Goal: Task Accomplishment & Management: Complete application form

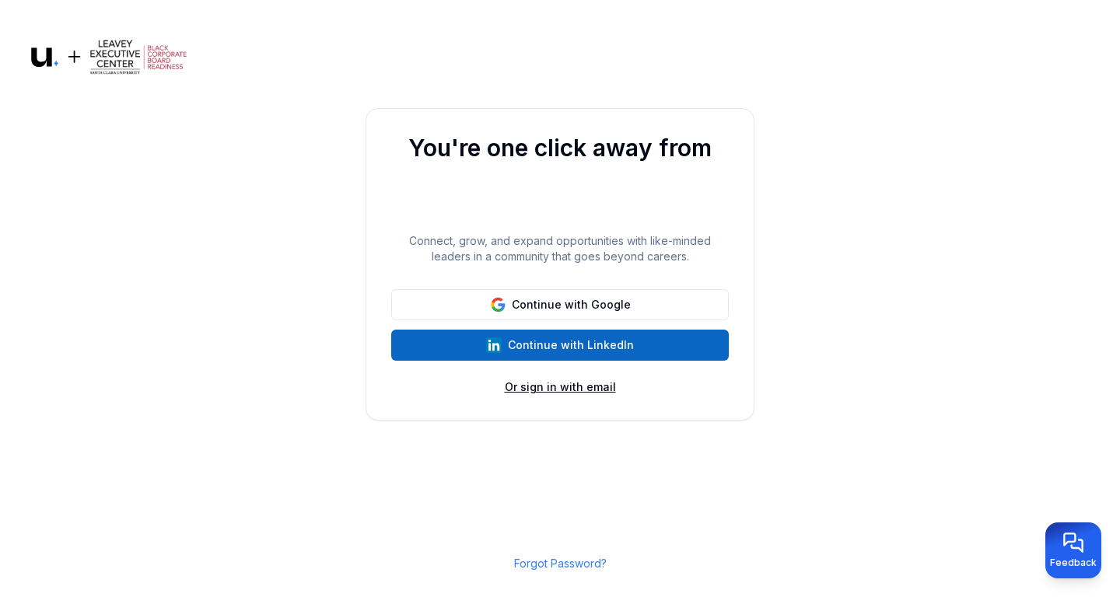
click at [561, 383] on button "Or sign in with email" at bounding box center [560, 388] width 111 height 16
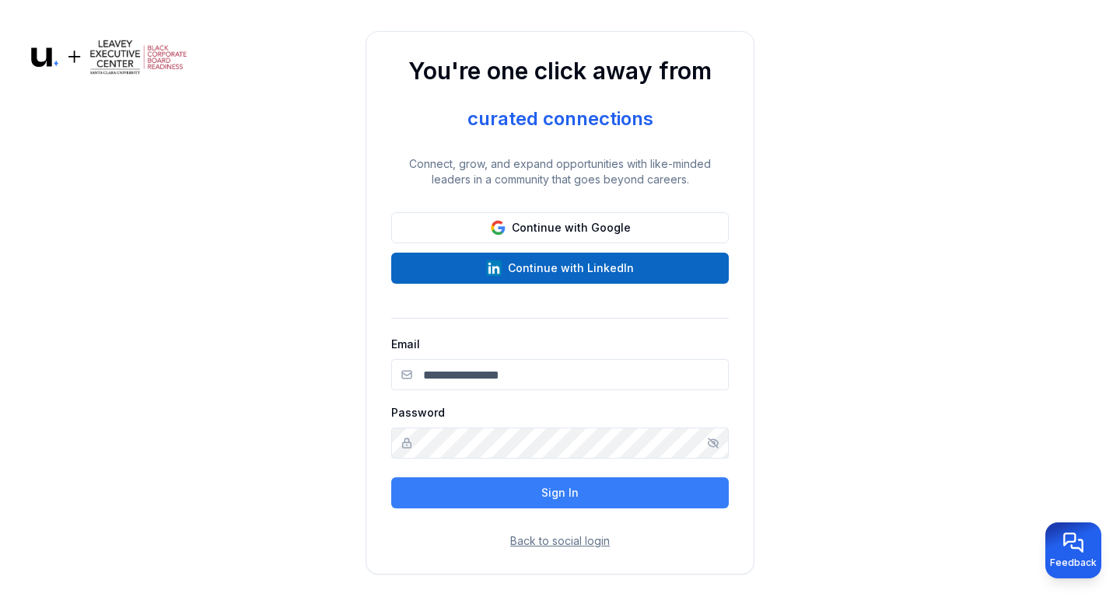
click at [561, 383] on input "Email" at bounding box center [560, 374] width 338 height 31
type input "**********"
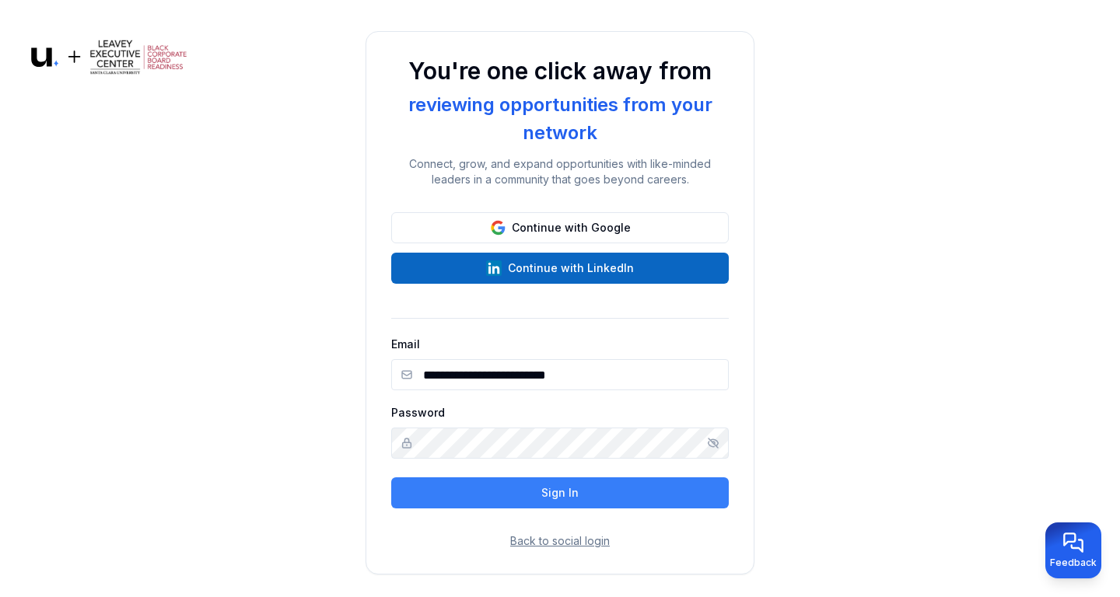
click at [712, 445] on icon "Show/hide password" at bounding box center [713, 443] width 12 height 12
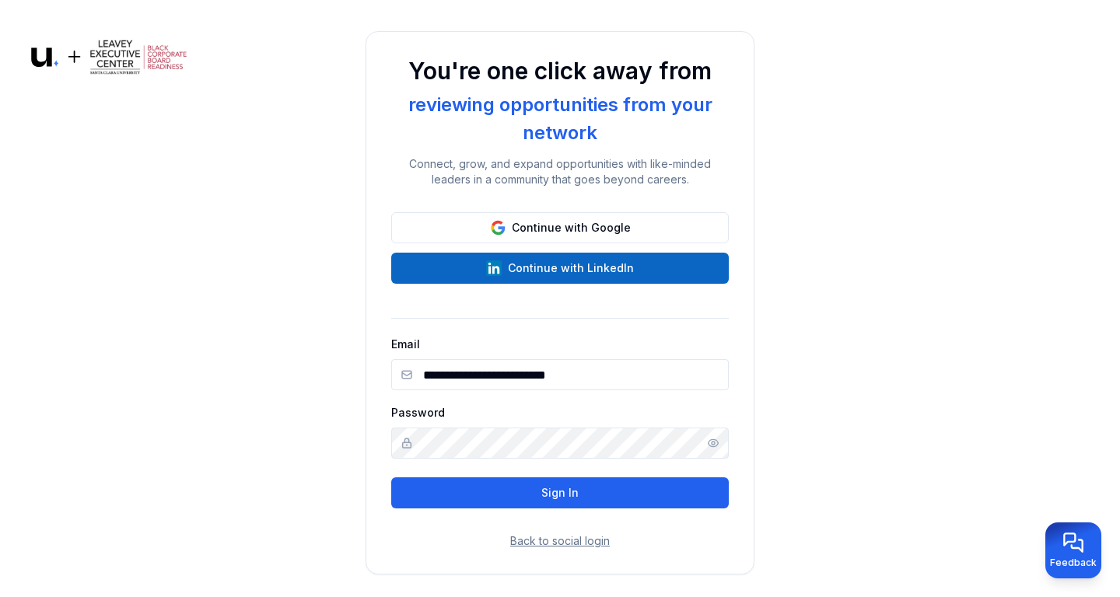
click at [607, 498] on button "Sign In" at bounding box center [560, 493] width 338 height 31
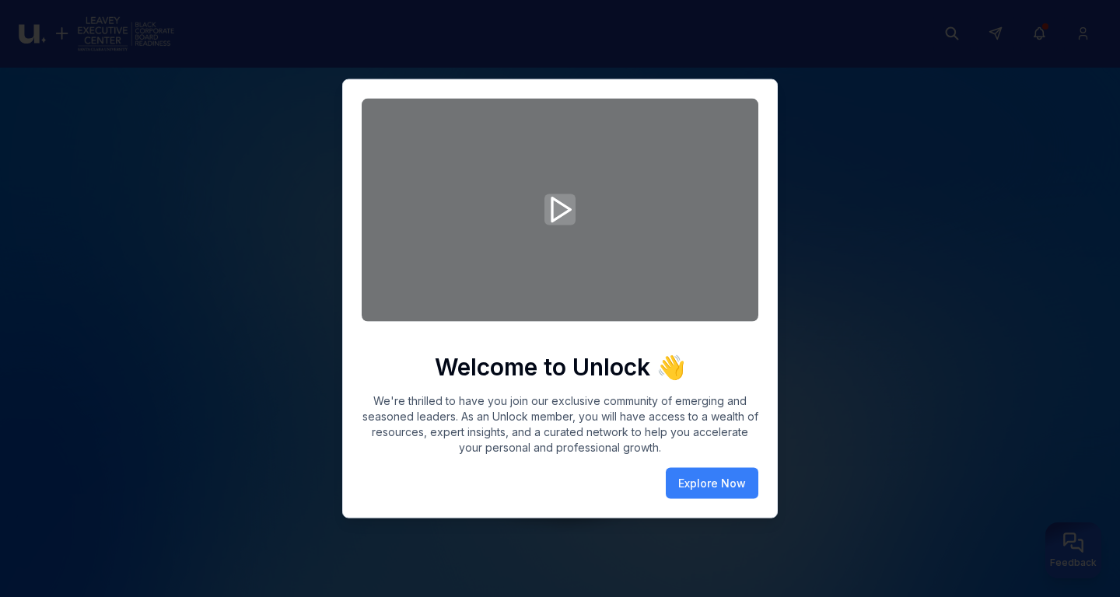
click at [558, 209] on icon "Play video" at bounding box center [559, 209] width 31 height 37
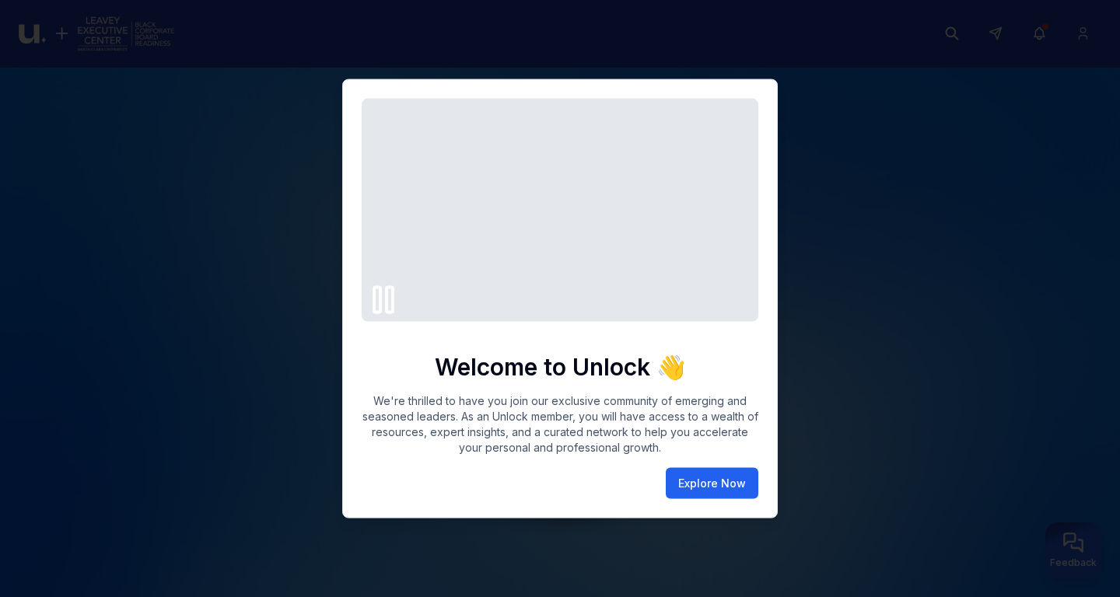
click at [730, 477] on button "Explore Now" at bounding box center [712, 482] width 93 height 31
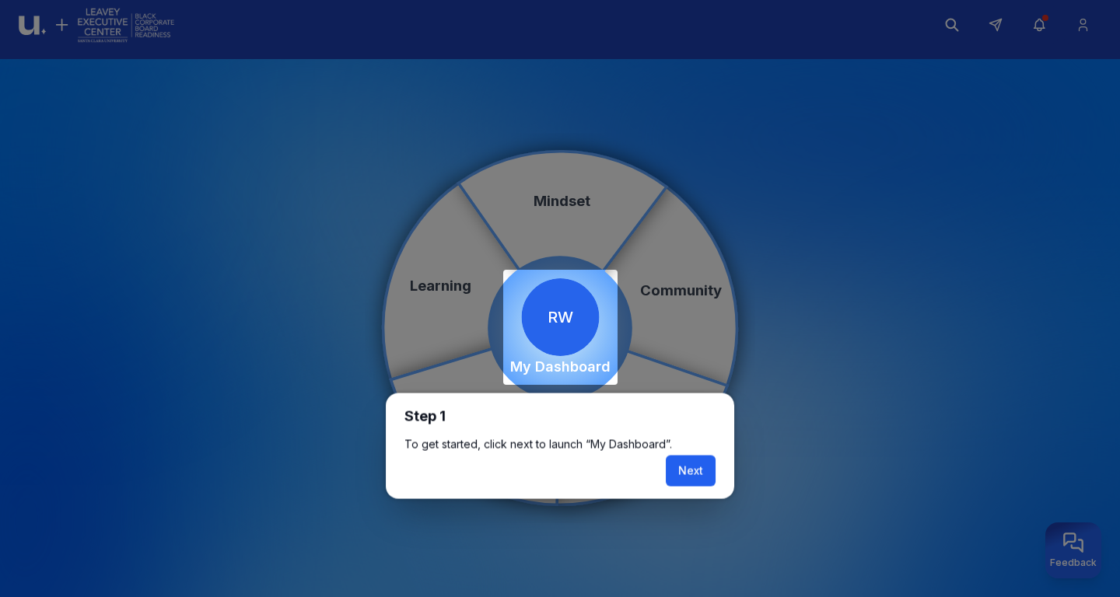
click at [704, 469] on button "Next" at bounding box center [691, 471] width 50 height 31
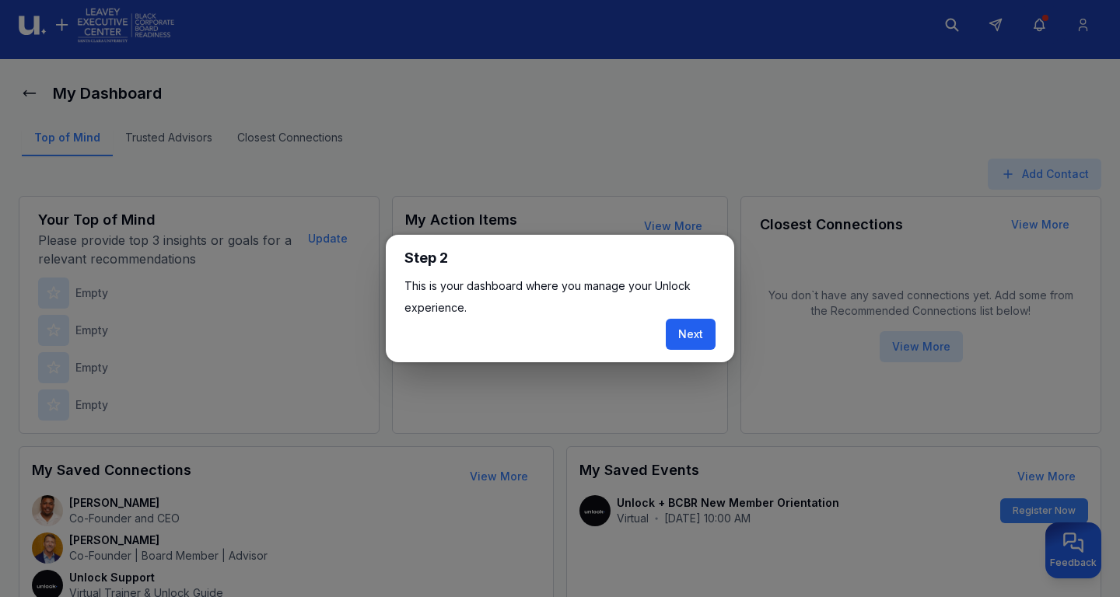
click at [701, 327] on button "Next" at bounding box center [691, 334] width 50 height 31
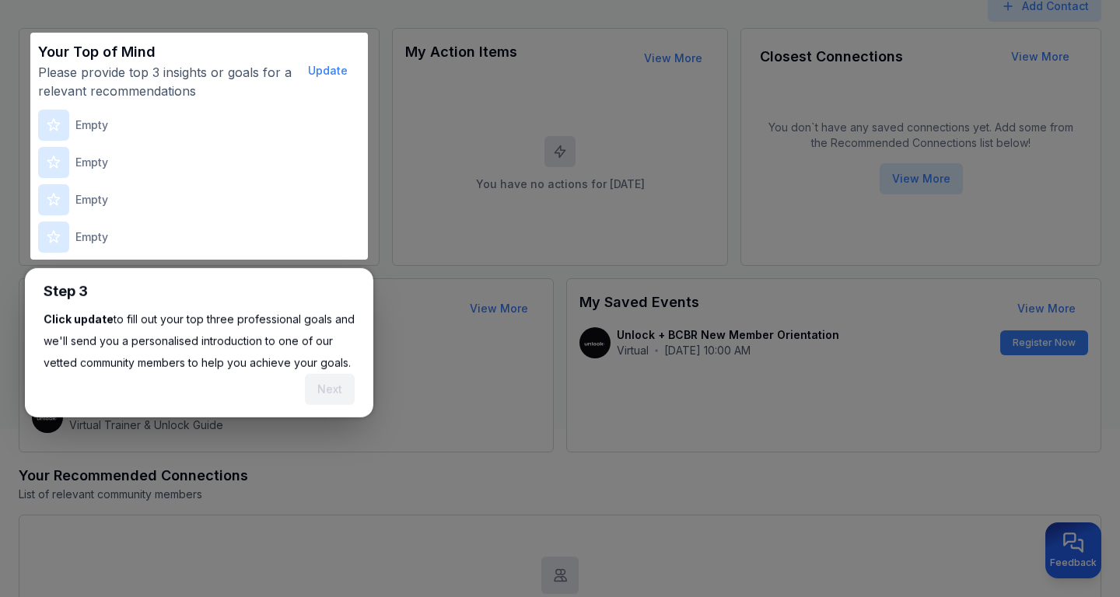
scroll to position [194, 0]
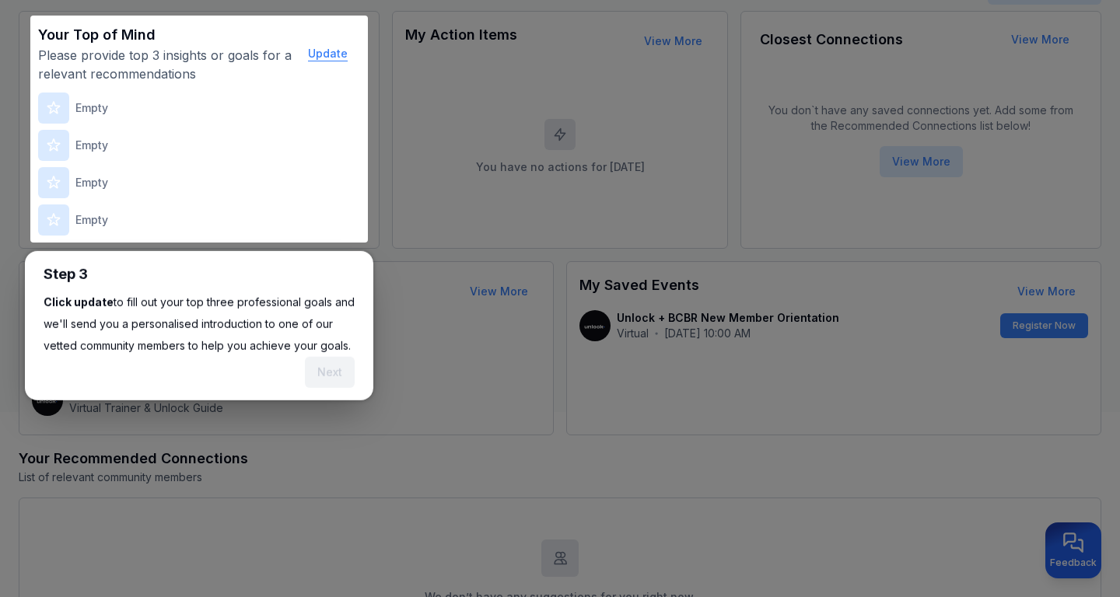
click at [332, 56] on button "Update" at bounding box center [328, 53] width 65 height 31
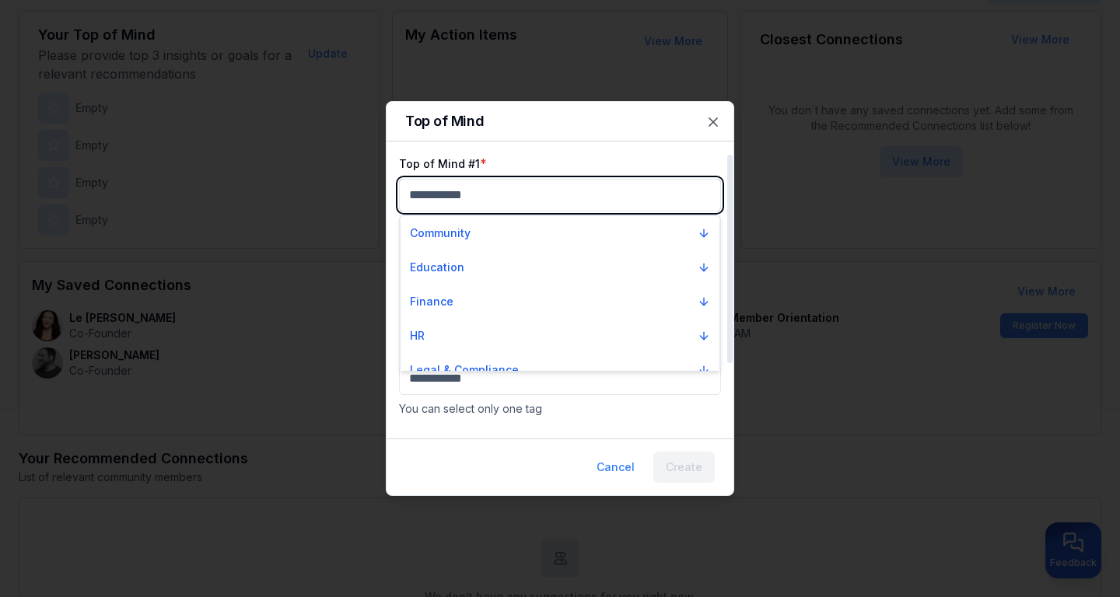
click at [538, 193] on input "text" at bounding box center [560, 195] width 320 height 31
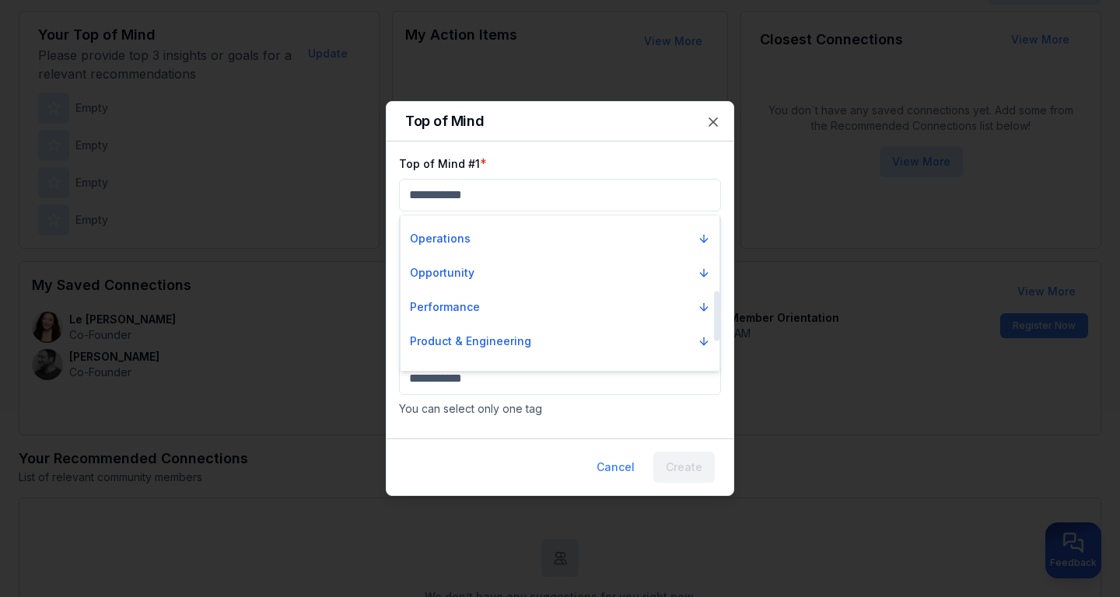
click at [547, 279] on button "Opportunity" at bounding box center [560, 273] width 313 height 28
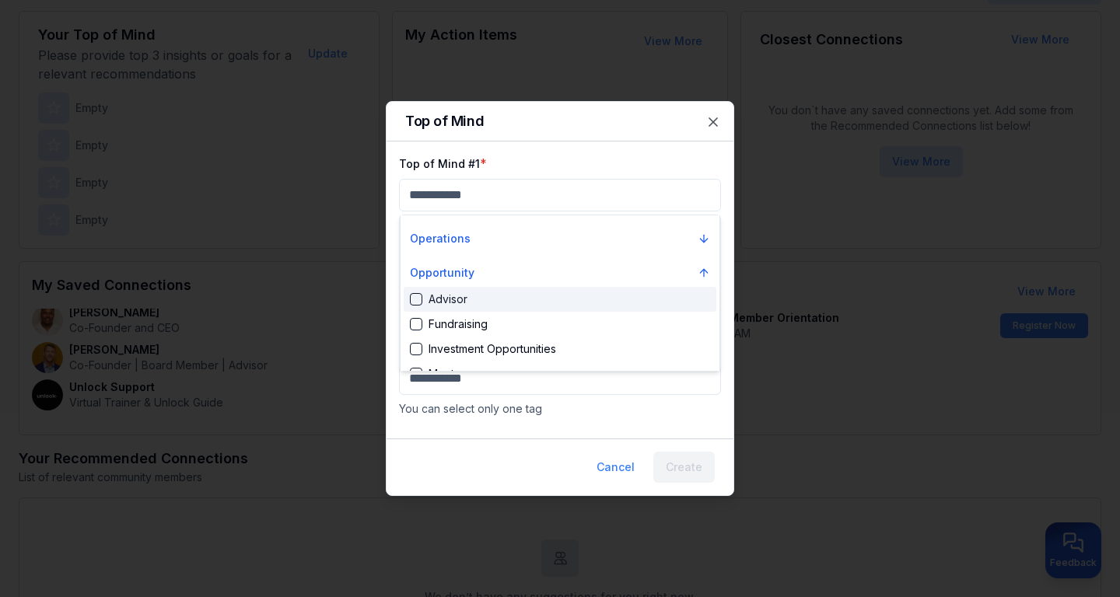
click at [719, 118] on div at bounding box center [560, 298] width 1120 height 597
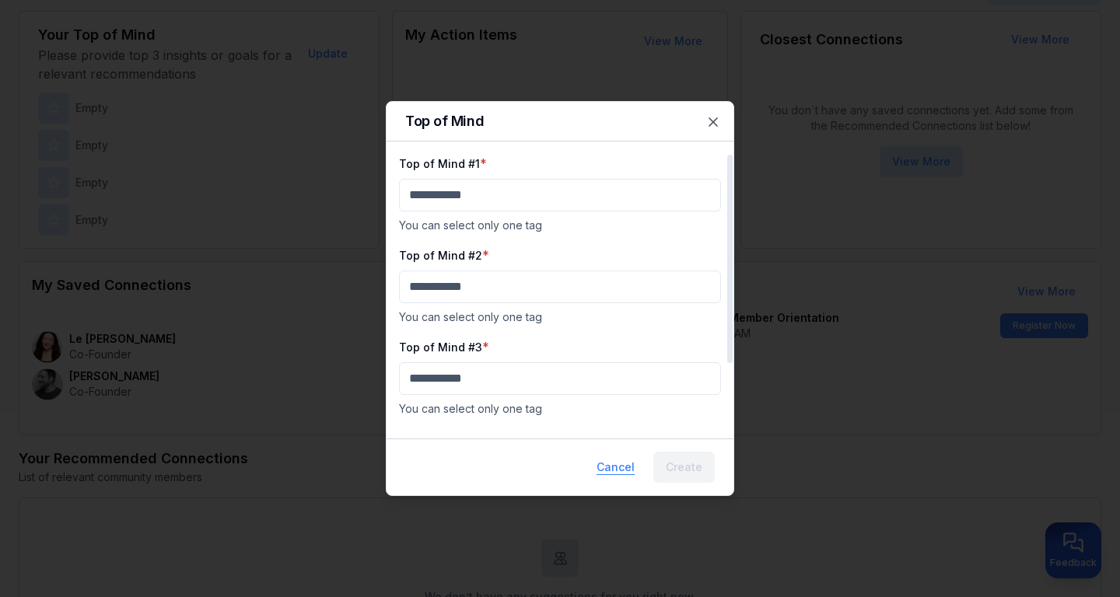
click at [611, 457] on button "Cancel" at bounding box center [615, 467] width 63 height 31
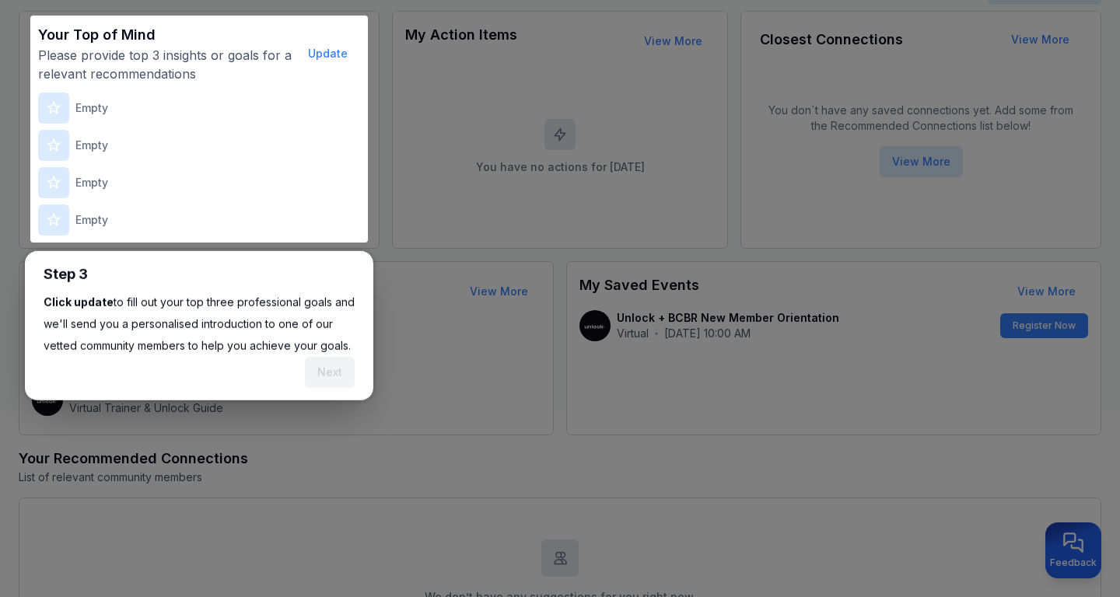
click at [278, 370] on div "Next" at bounding box center [199, 372] width 311 height 31
click at [336, 375] on div "Next" at bounding box center [330, 372] width 50 height 31
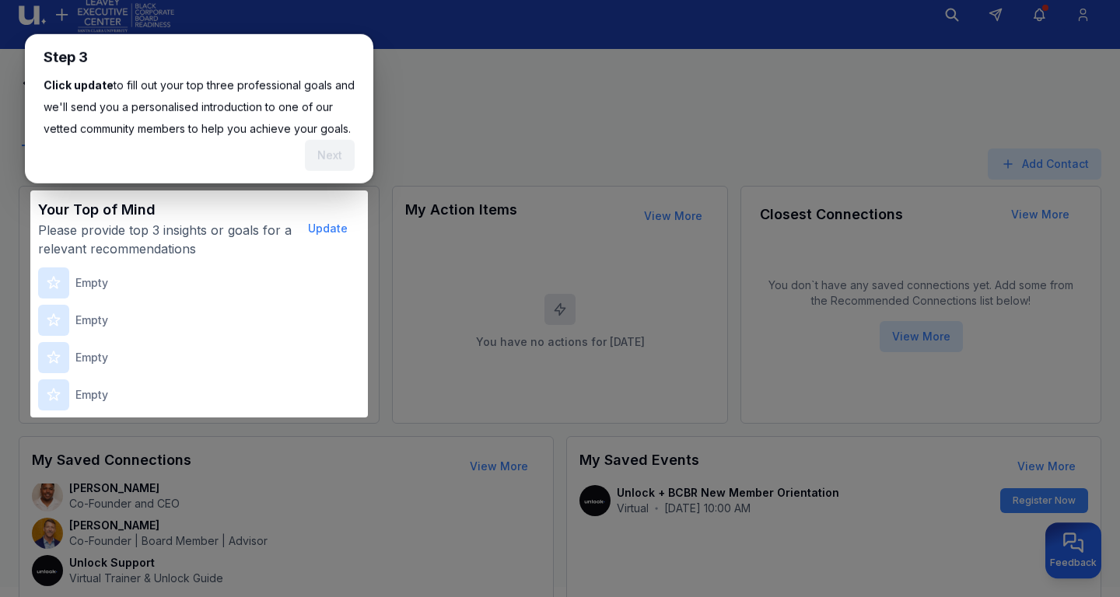
scroll to position [0, 0]
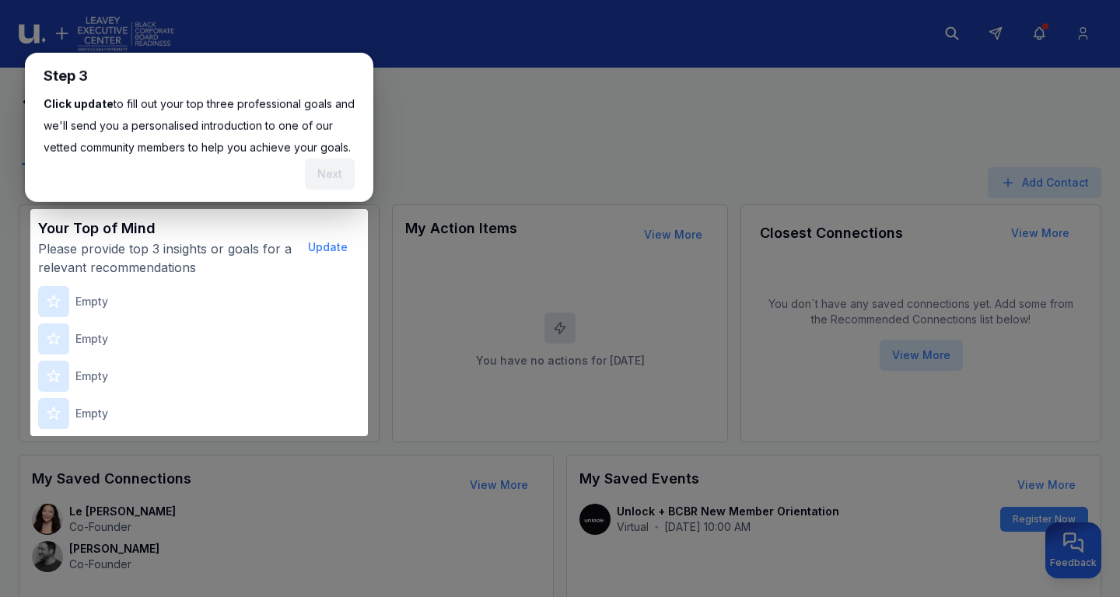
click at [338, 240] on button "Update" at bounding box center [328, 247] width 65 height 31
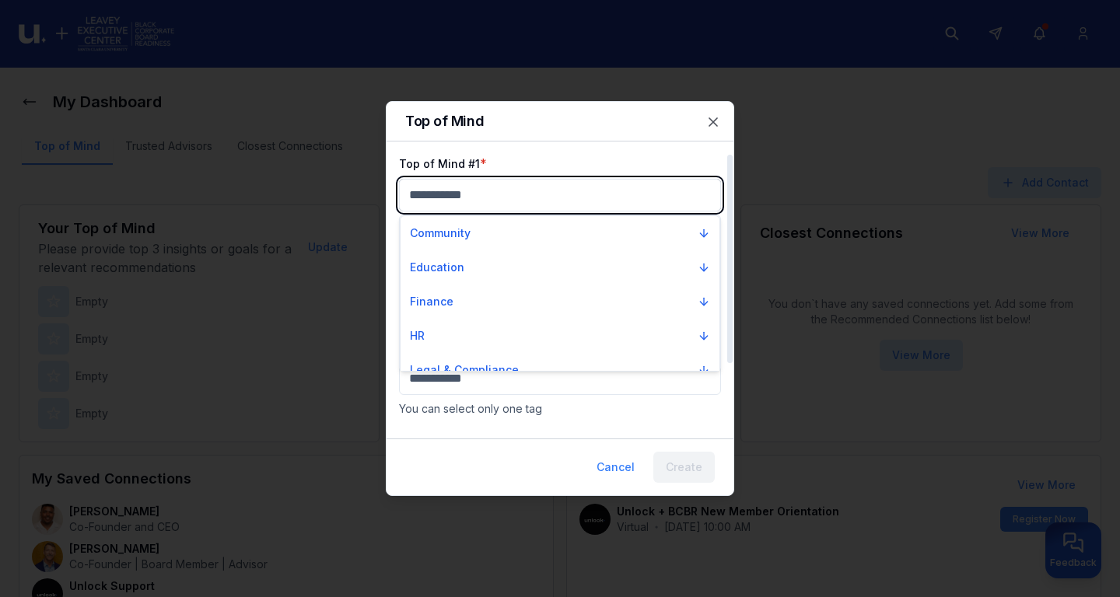
click at [510, 198] on input "text" at bounding box center [560, 195] width 320 height 31
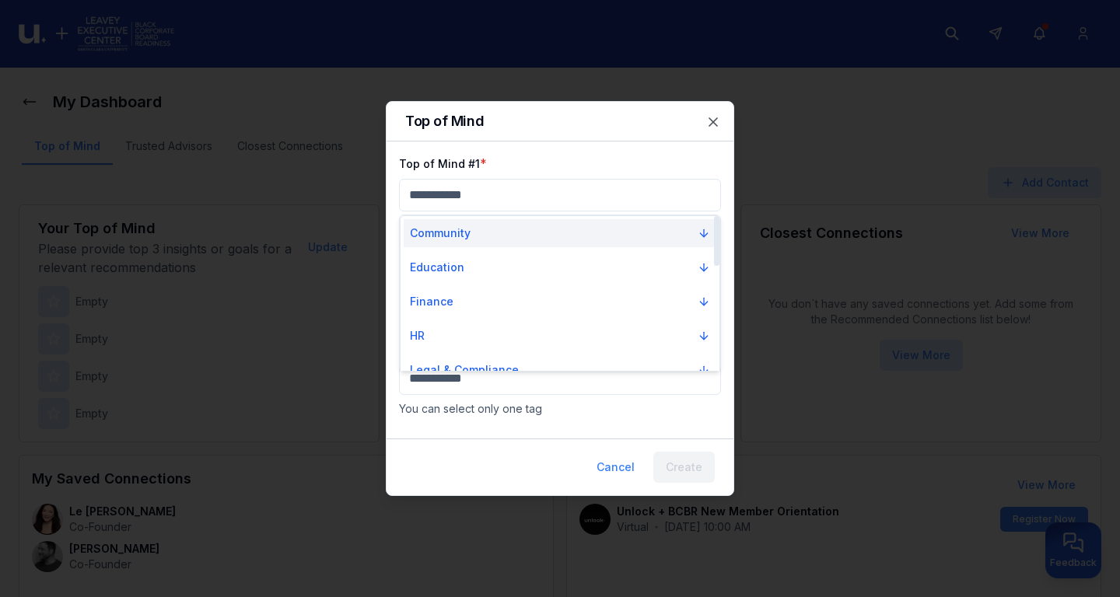
click at [562, 245] on button "Community" at bounding box center [560, 233] width 313 height 28
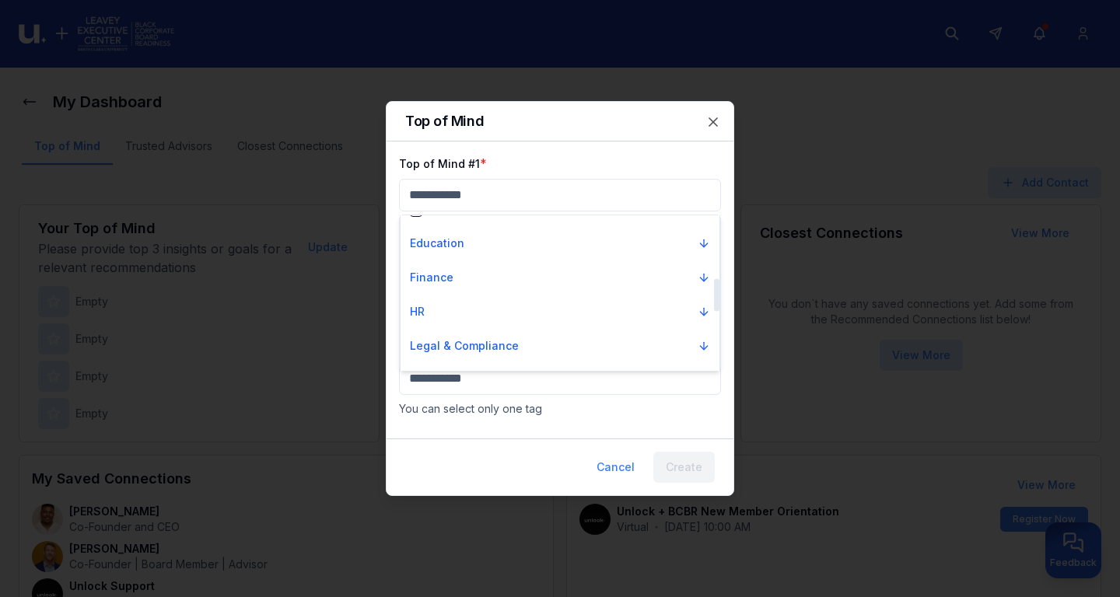
scroll to position [364, 0]
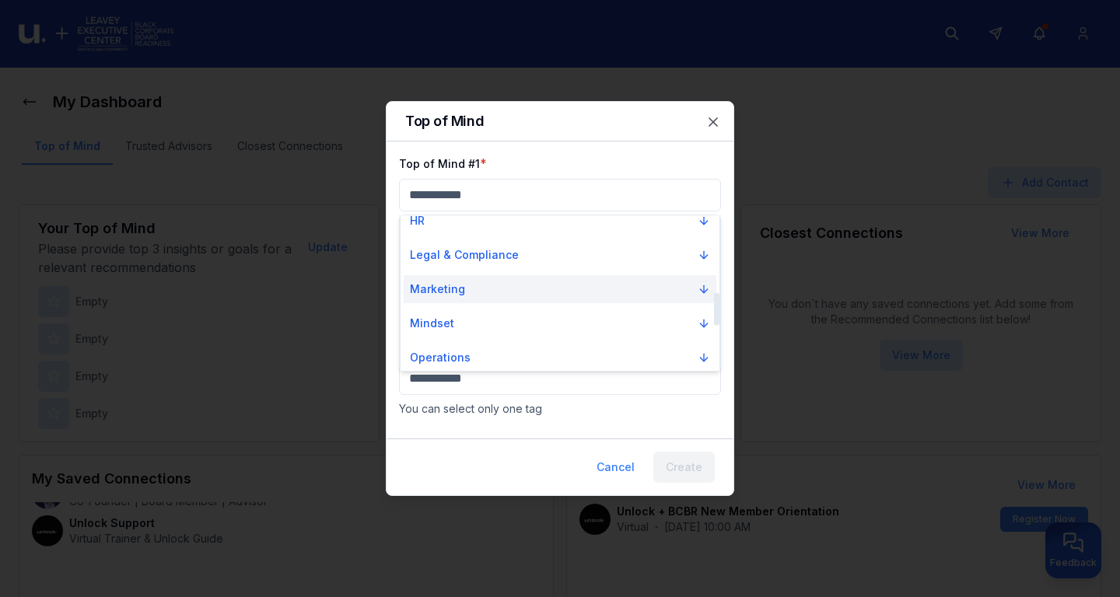
click at [661, 286] on button "Marketing" at bounding box center [560, 289] width 313 height 28
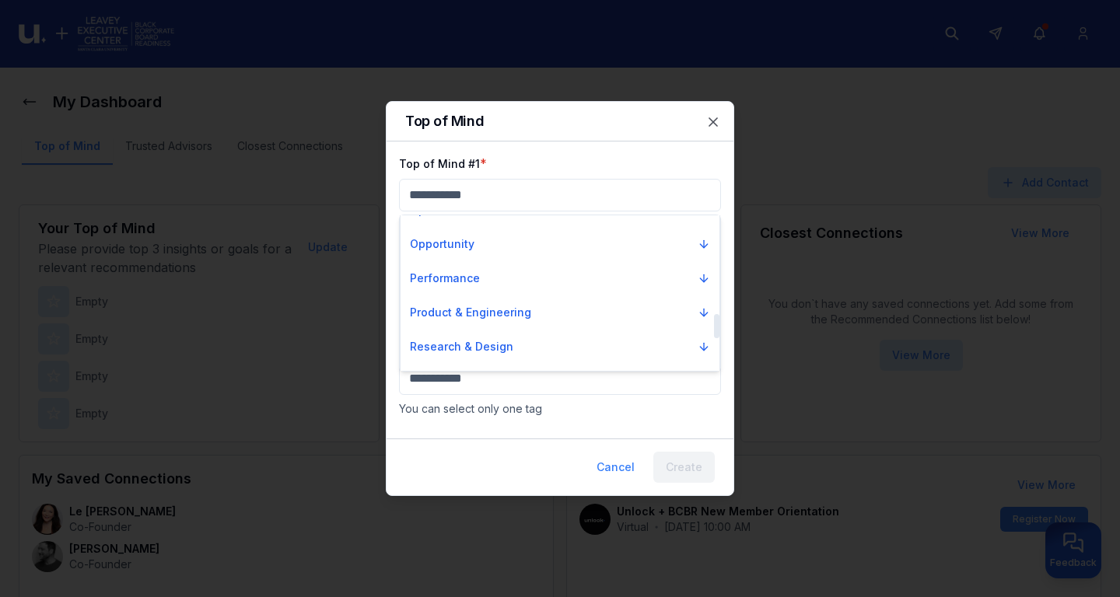
scroll to position [848, 0]
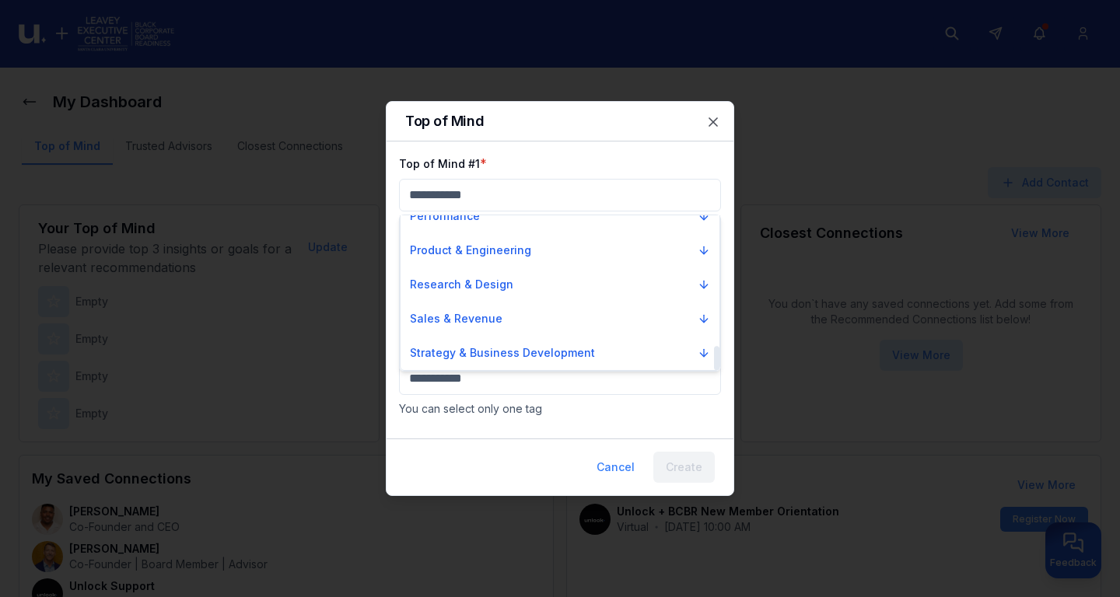
click at [661, 286] on button "Research & Design" at bounding box center [560, 285] width 313 height 28
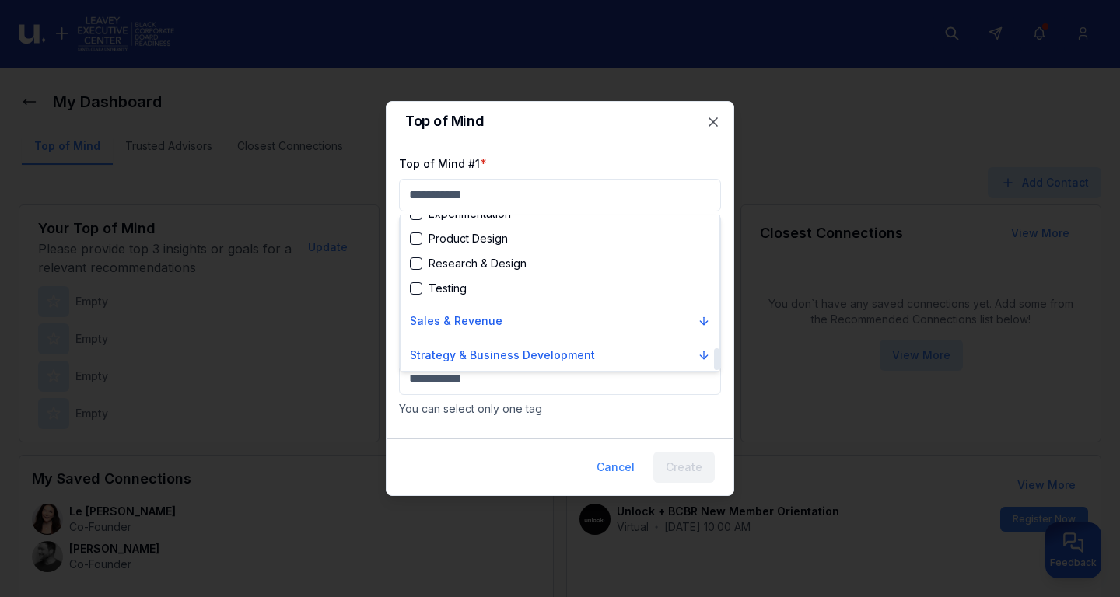
scroll to position [947, 0]
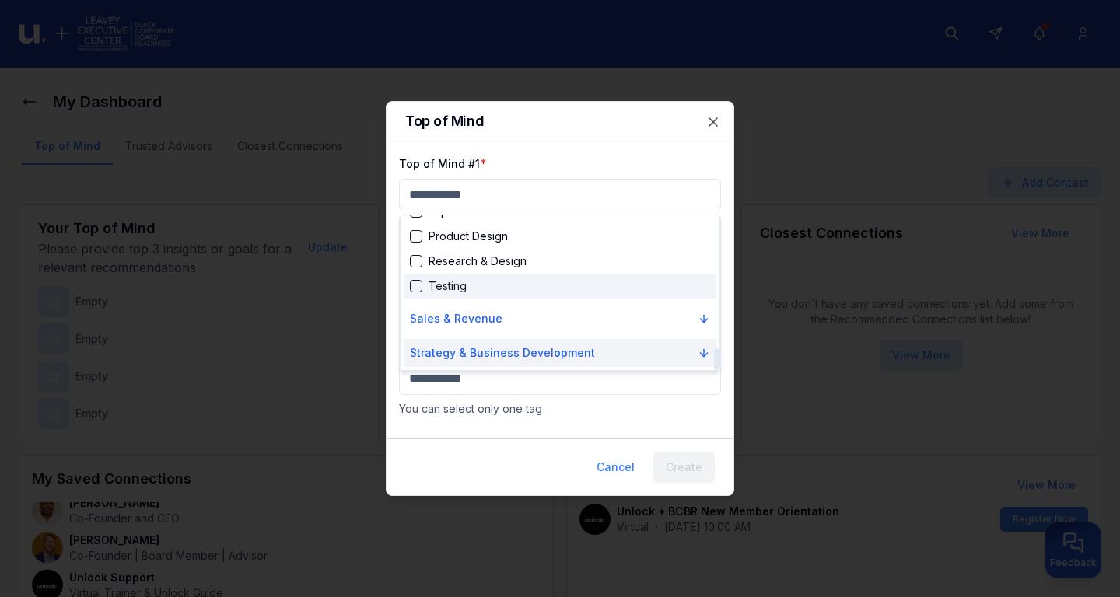
click at [643, 345] on button "Strategy & Business Development" at bounding box center [560, 353] width 313 height 28
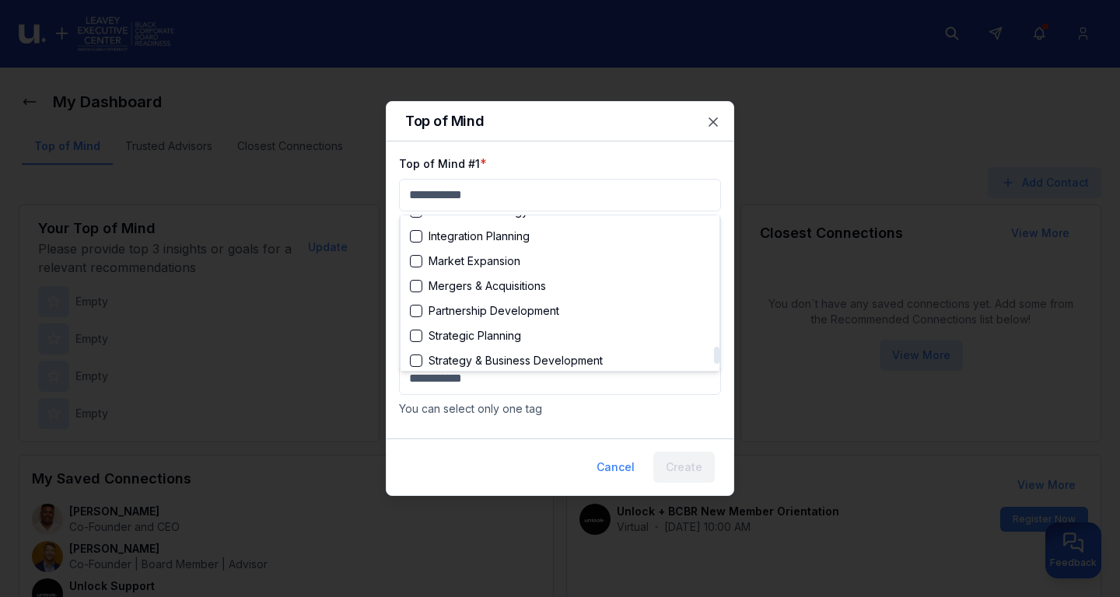
scroll to position [1220, 0]
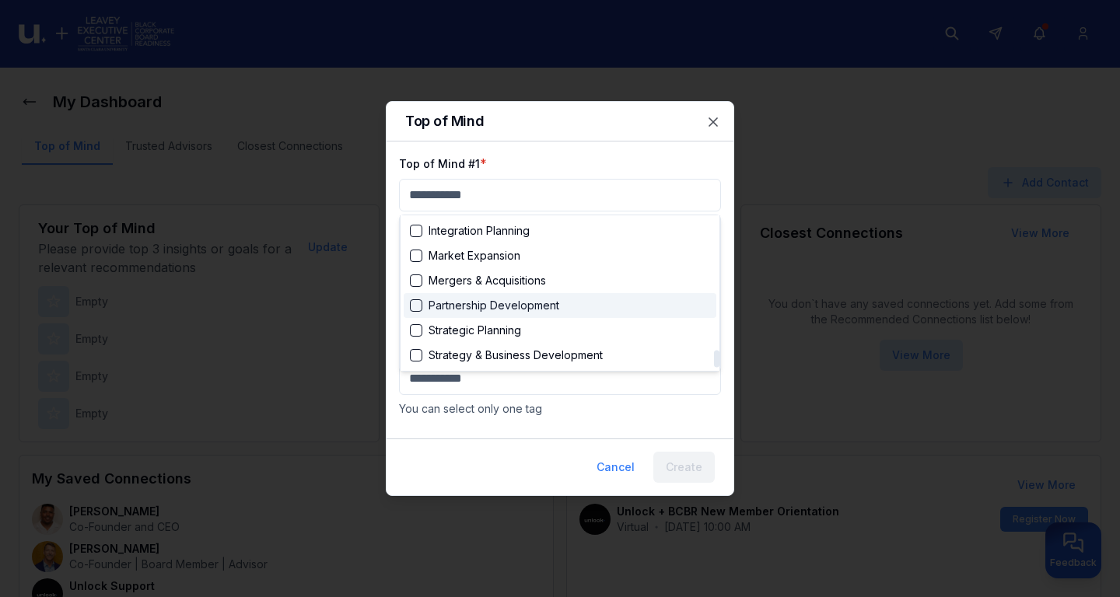
click at [429, 300] on div "Partnership Development" at bounding box center [484, 306] width 149 height 16
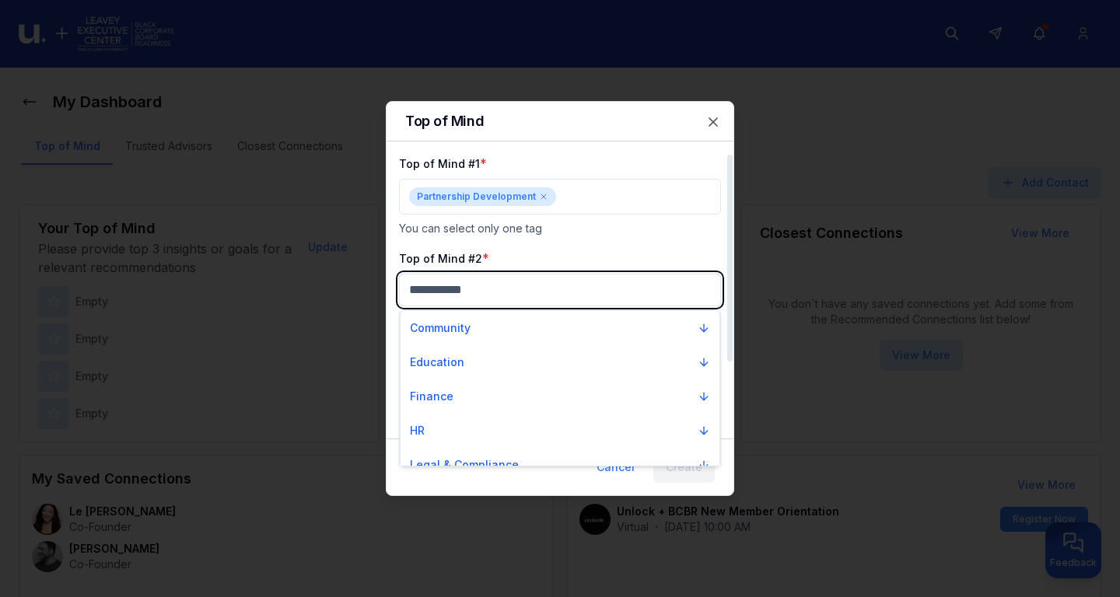
click at [586, 292] on input "text" at bounding box center [560, 290] width 320 height 31
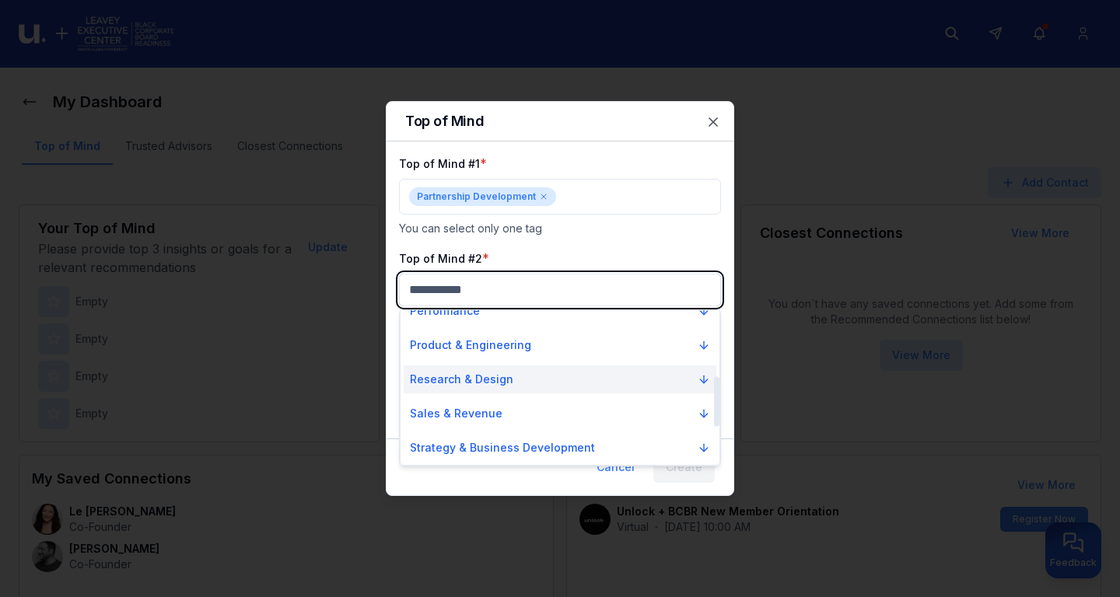
scroll to position [0, 0]
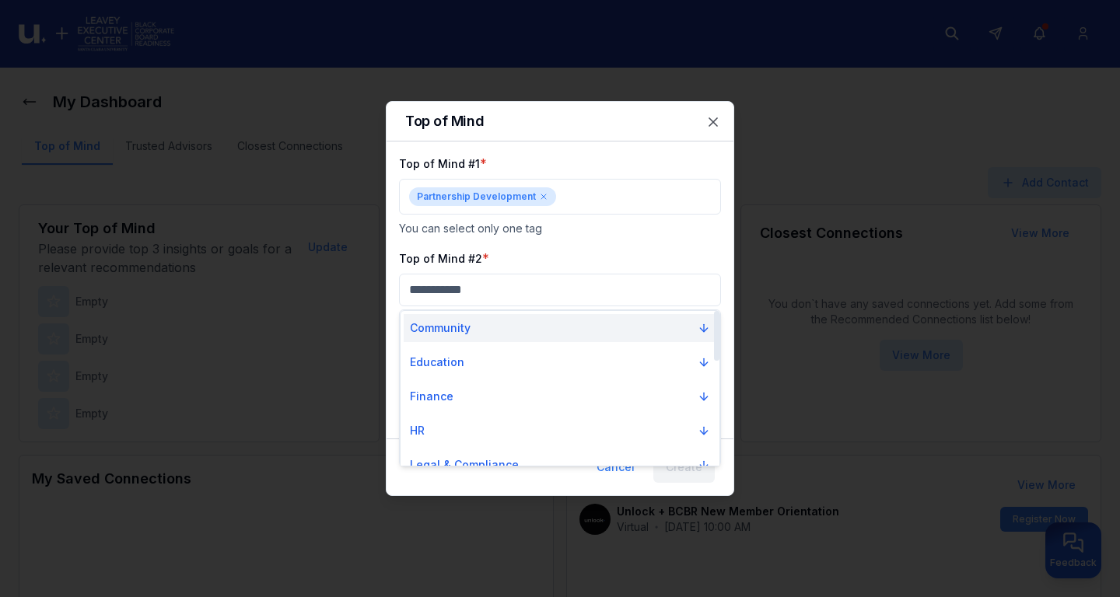
click at [699, 331] on button "Community" at bounding box center [560, 328] width 313 height 28
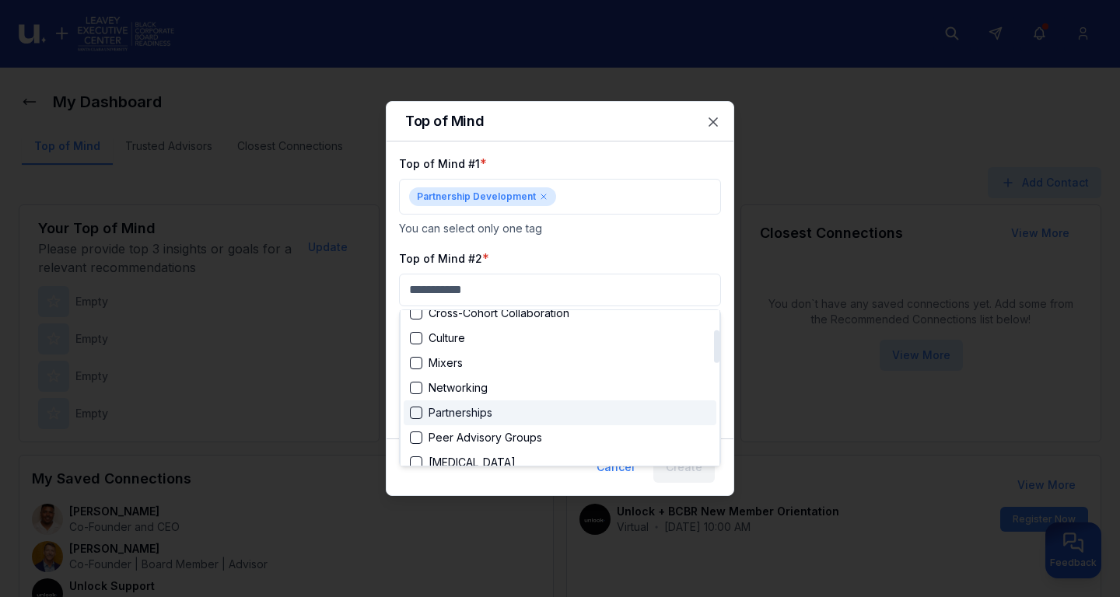
scroll to position [182, 0]
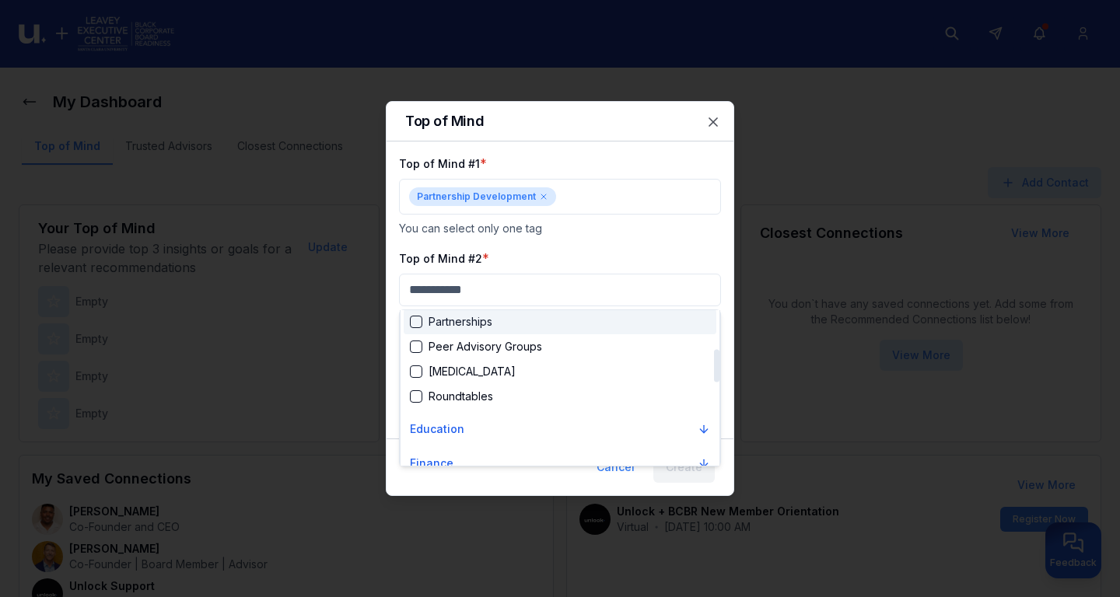
click at [411, 320] on div "Suggestions" at bounding box center [416, 322] width 12 height 12
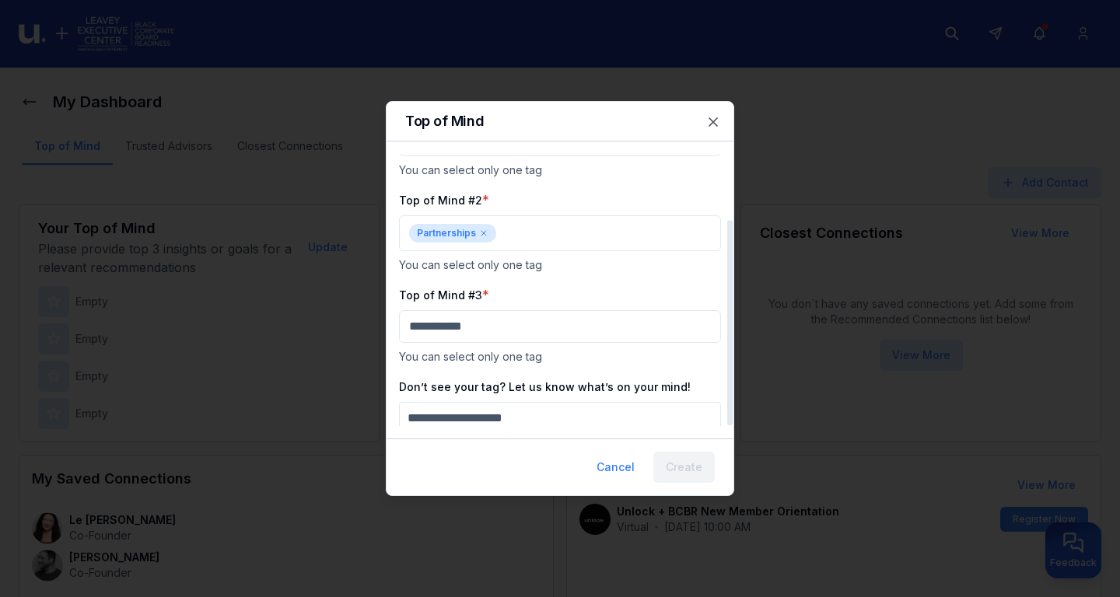
scroll to position [87, 0]
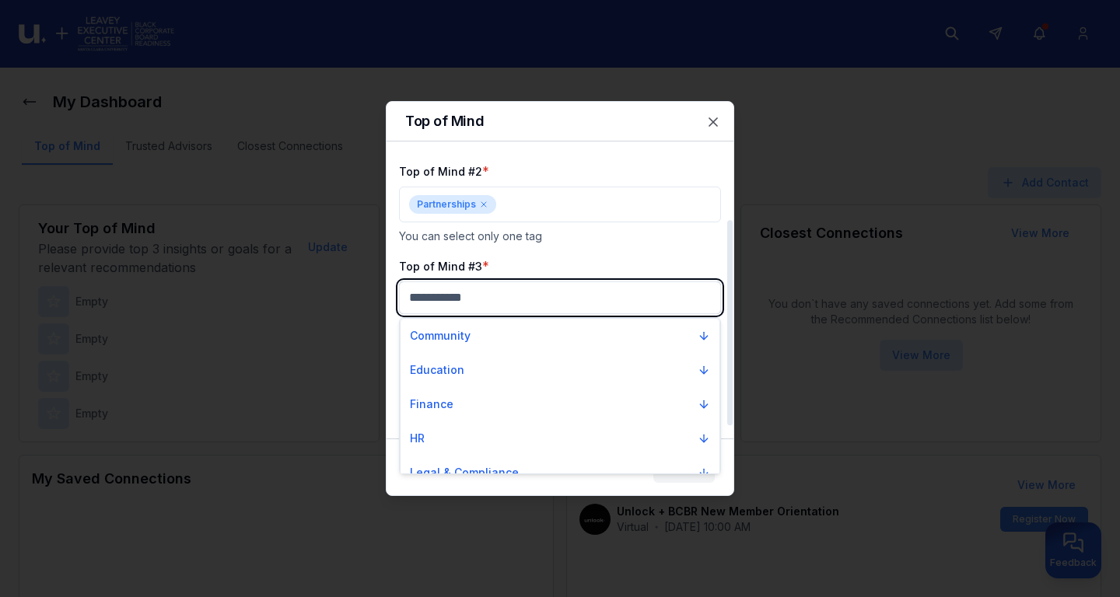
click at [549, 301] on input "text" at bounding box center [560, 297] width 320 height 31
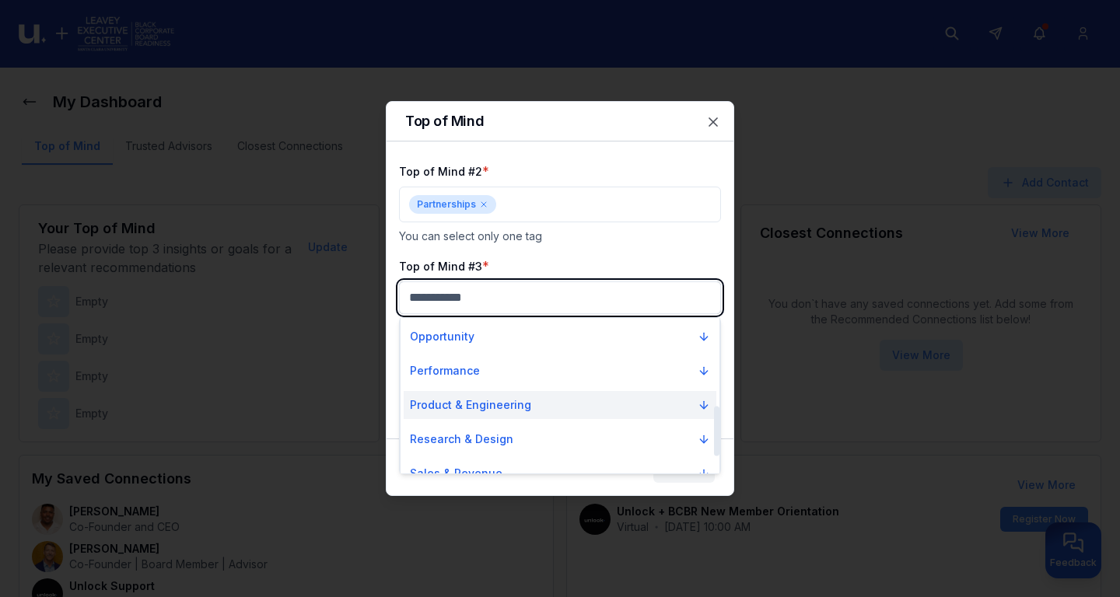
scroll to position [182, 0]
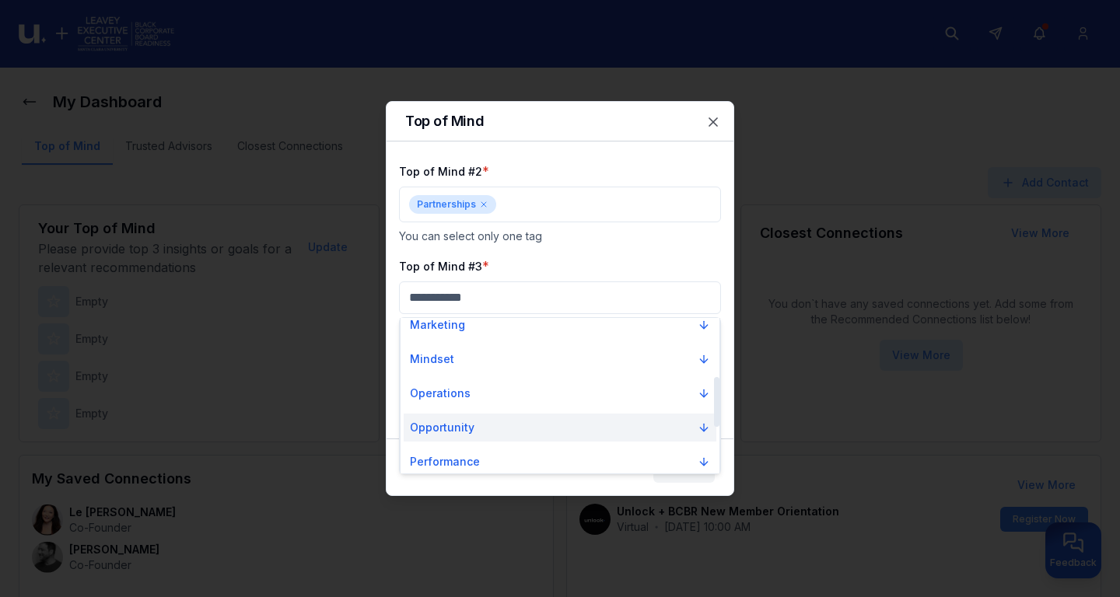
click at [701, 425] on icon "Suggestions" at bounding box center [704, 428] width 12 height 12
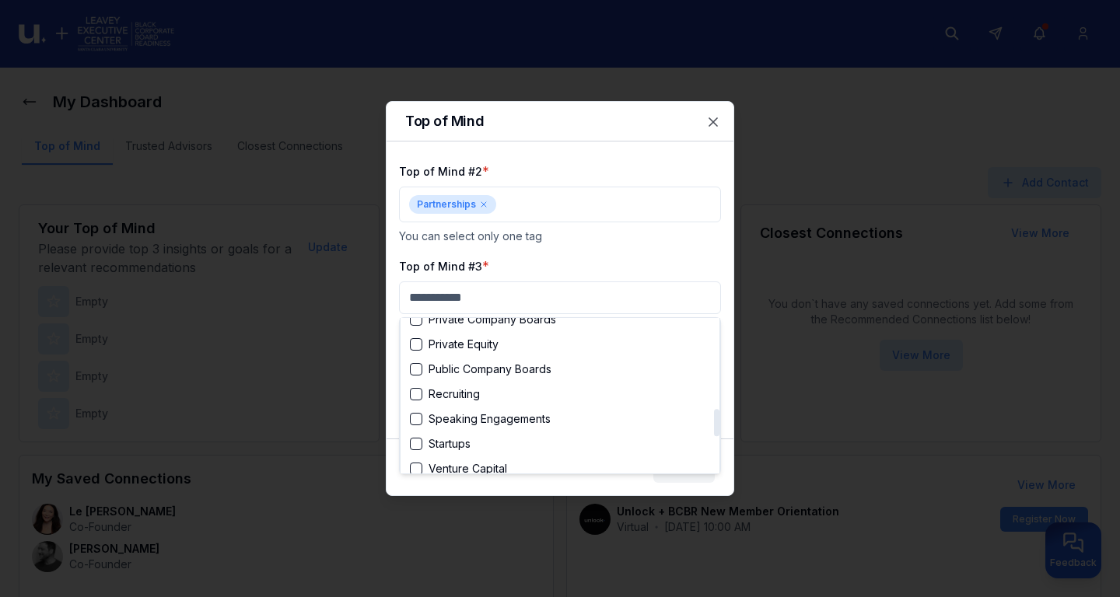
scroll to position [546, 0]
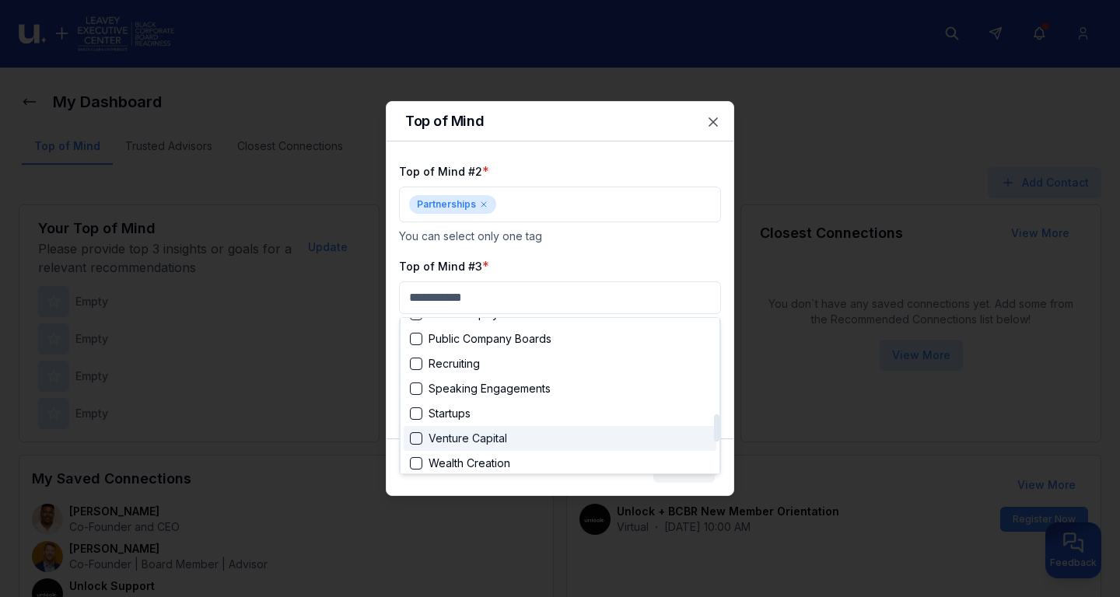
click at [418, 436] on div "Suggestions" at bounding box center [416, 438] width 12 height 12
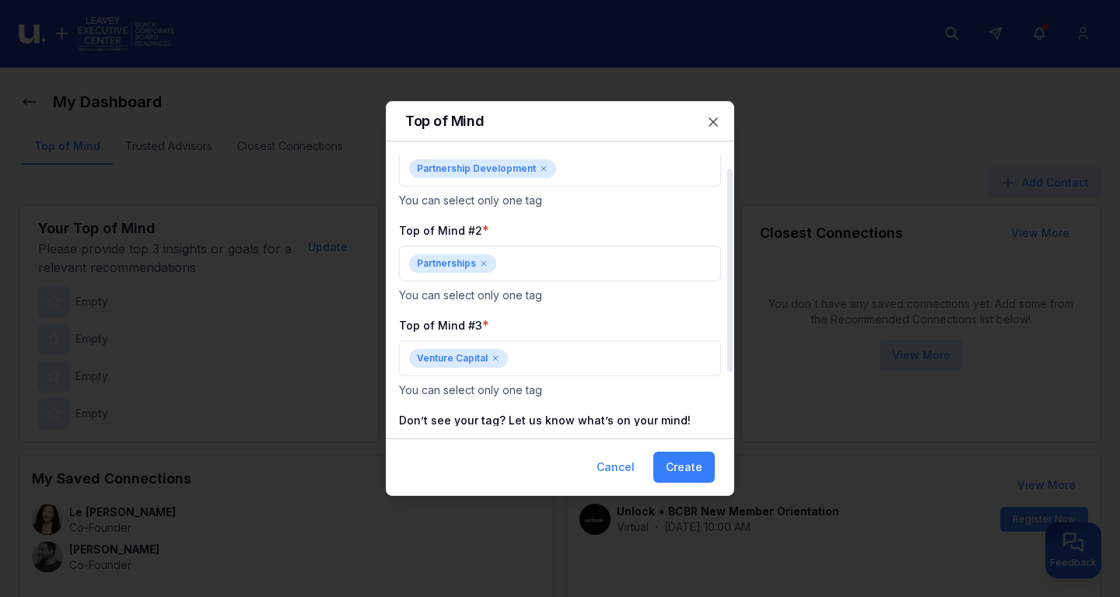
scroll to position [0, 0]
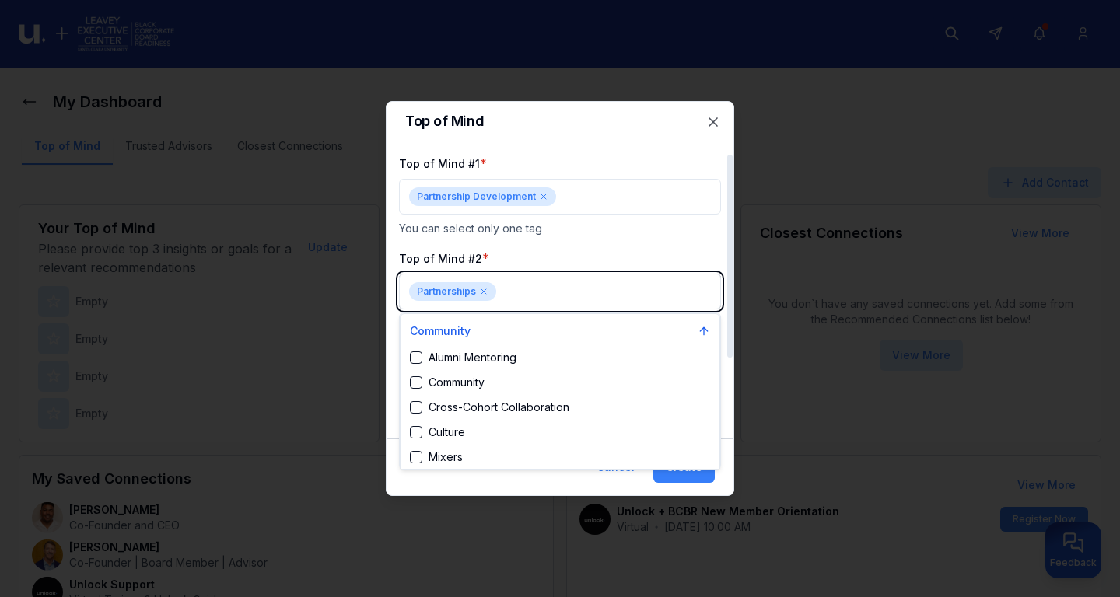
click at [549, 290] on input "text" at bounding box center [606, 291] width 208 height 19
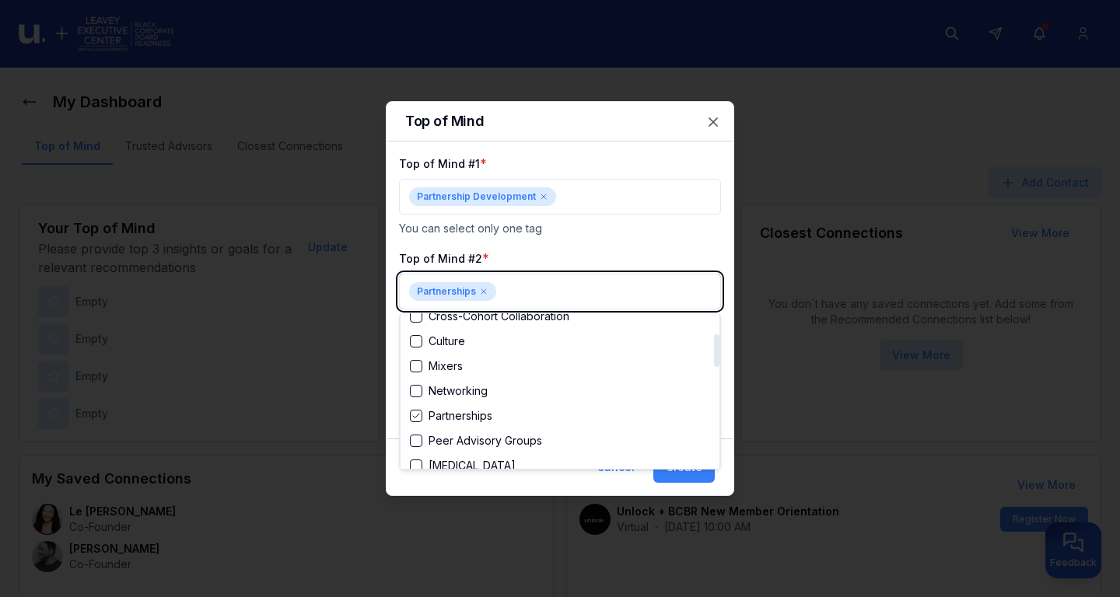
scroll to position [91, 0]
click at [420, 412] on icon "Suggestions" at bounding box center [415, 415] width 9 height 9
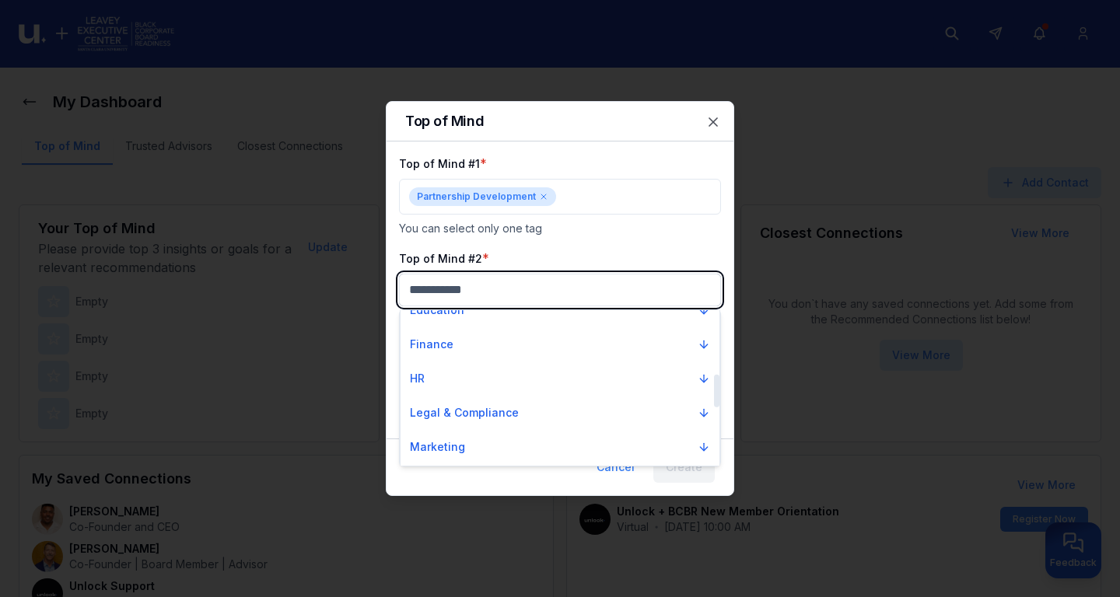
scroll to position [210, 0]
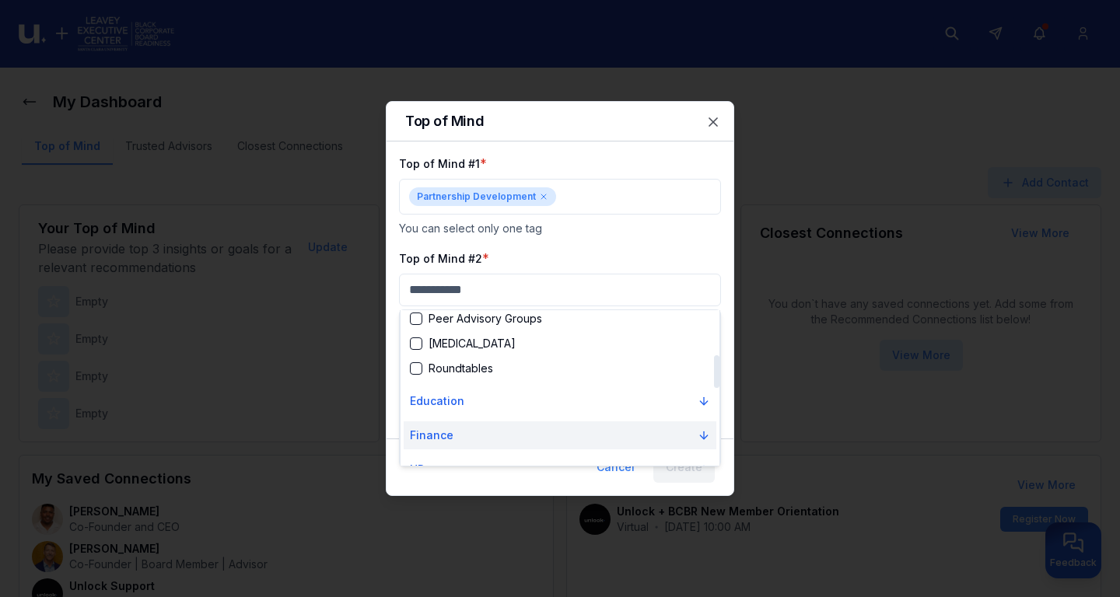
click at [706, 429] on button "Finance" at bounding box center [560, 436] width 313 height 28
click at [702, 433] on icon "Suggestions" at bounding box center [704, 435] width 12 height 12
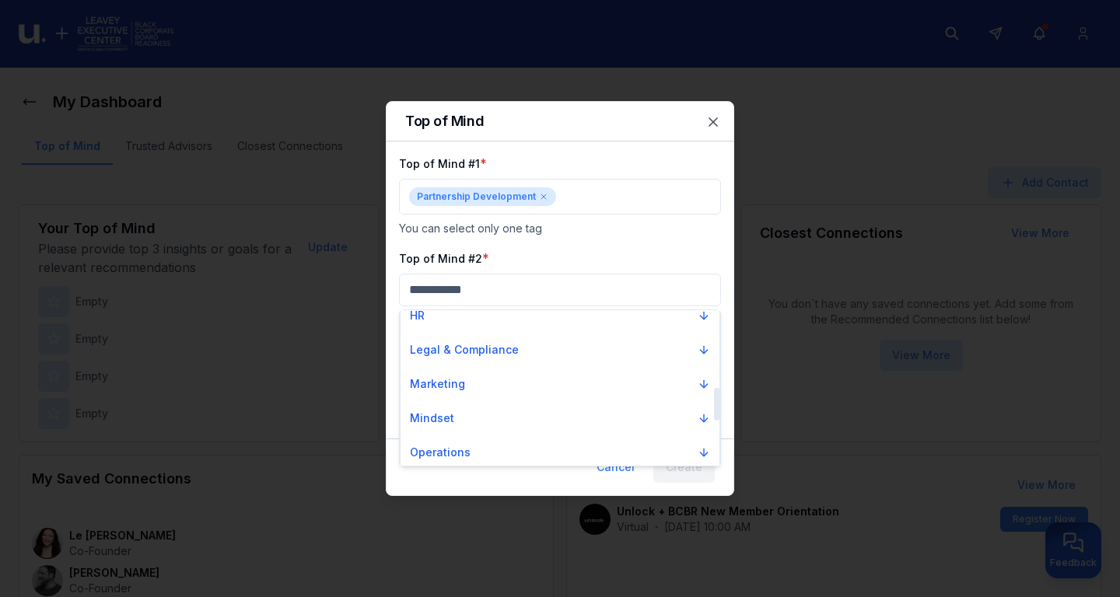
scroll to position [574, 0]
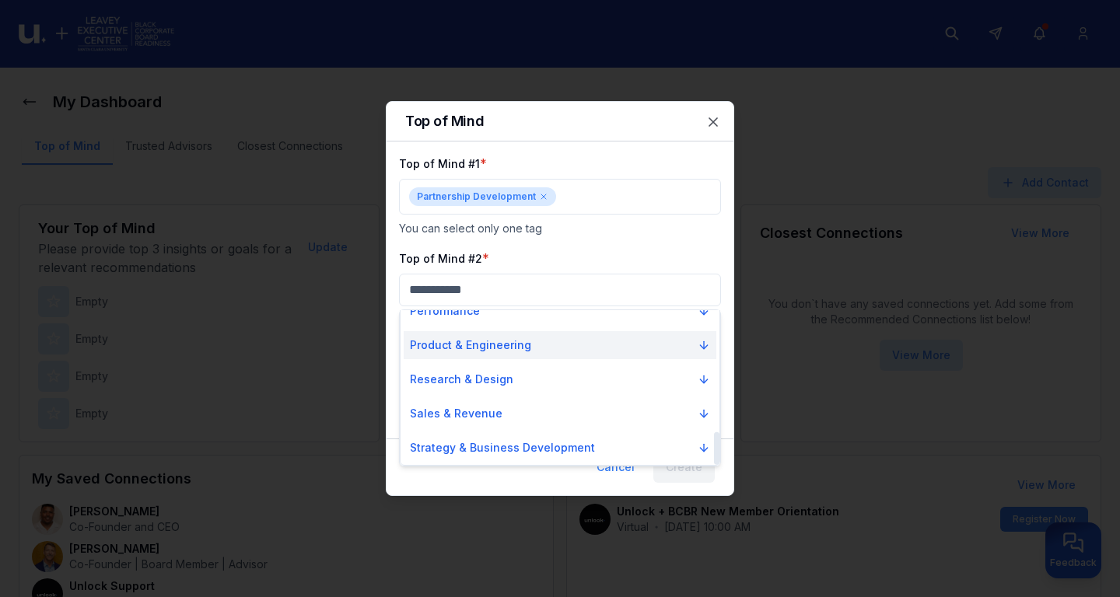
click at [700, 343] on icon "Suggestions" at bounding box center [704, 345] width 12 height 12
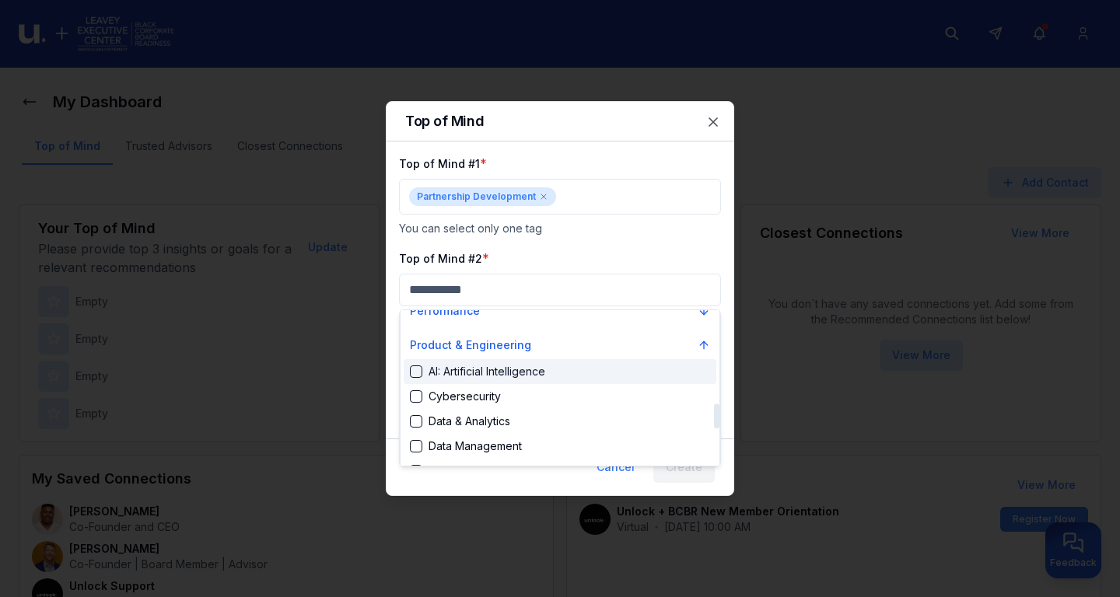
click at [677, 373] on div "AI: Artificial Intelligence" at bounding box center [560, 371] width 313 height 25
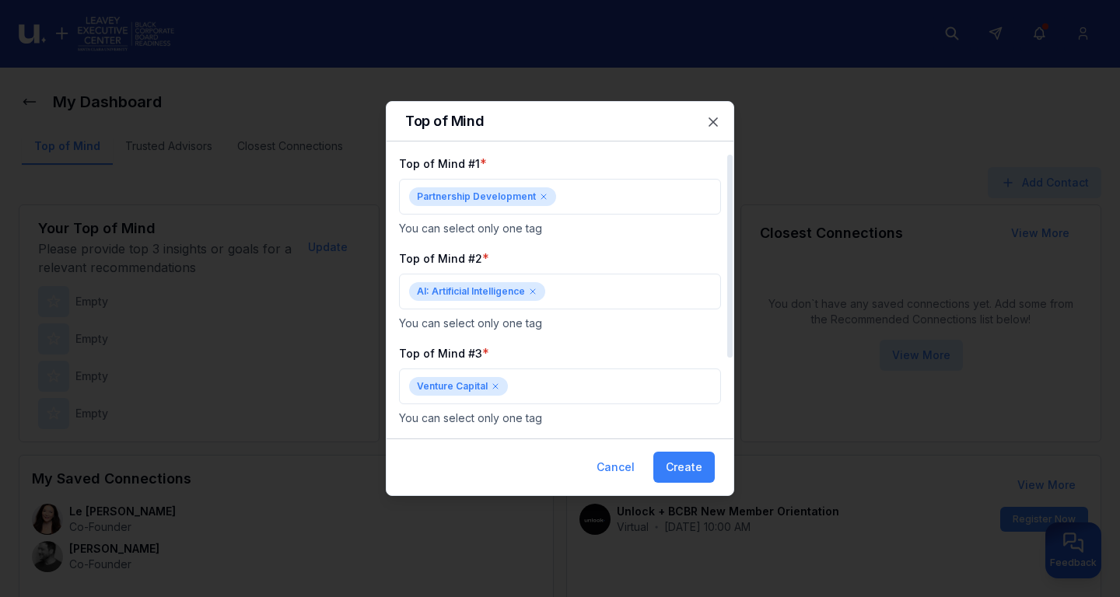
click at [533, 289] on icon at bounding box center [532, 291] width 9 height 9
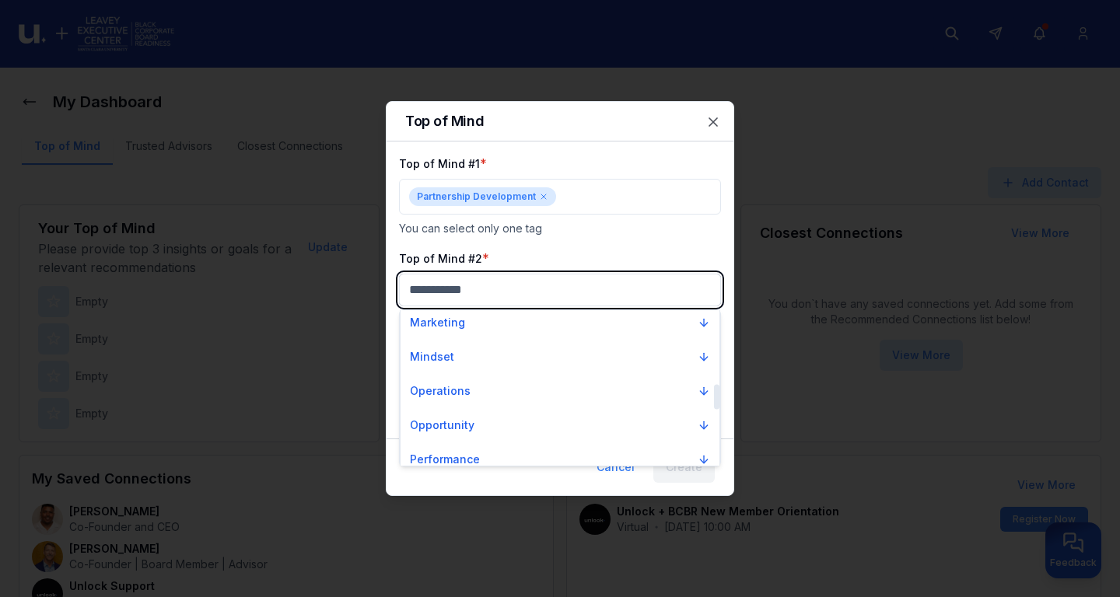
scroll to position [455, 0]
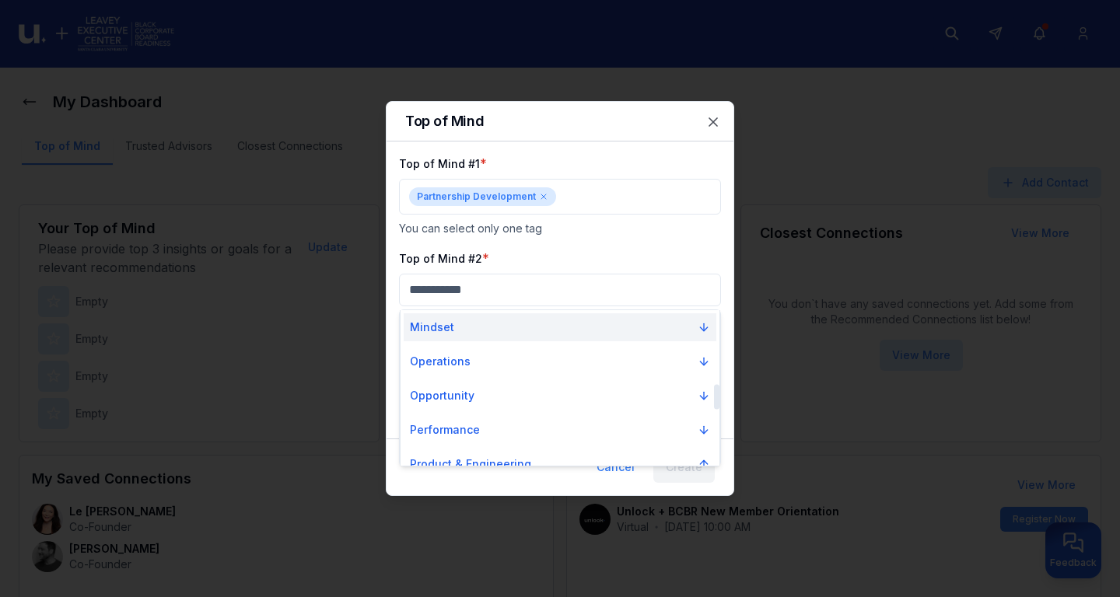
click at [707, 327] on icon "Suggestions" at bounding box center [704, 327] width 12 height 12
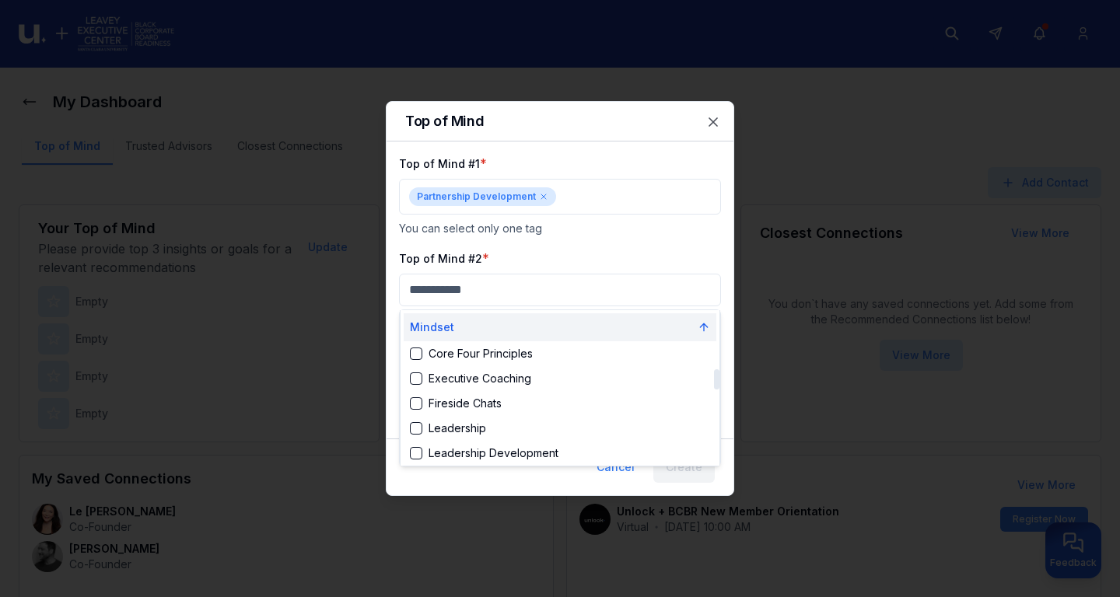
click at [707, 327] on icon "Suggestions" at bounding box center [704, 327] width 12 height 12
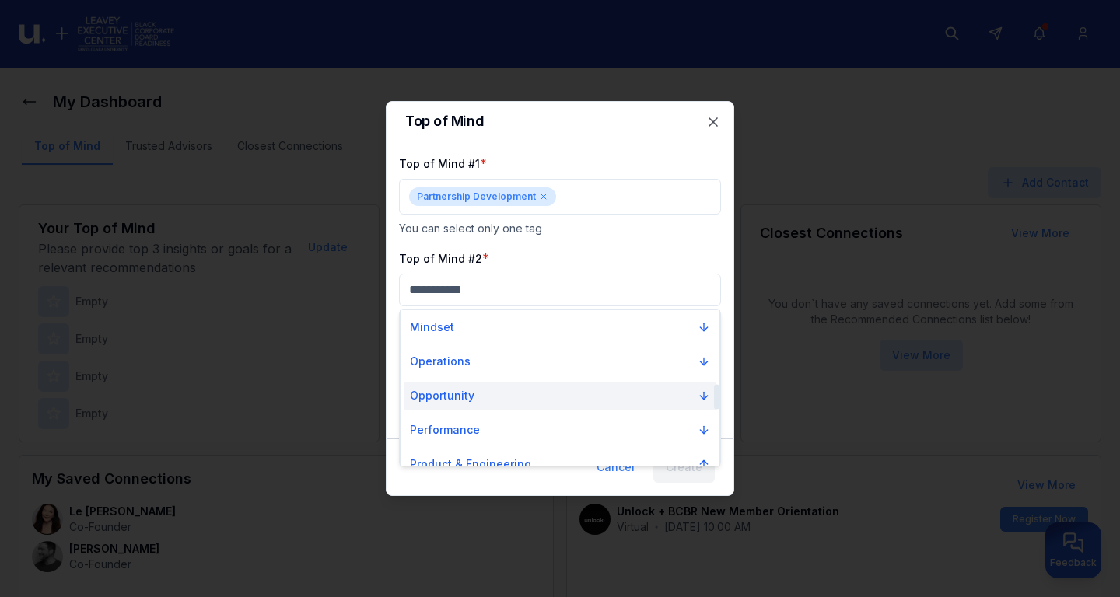
click at [702, 395] on icon "Suggestions" at bounding box center [704, 396] width 12 height 12
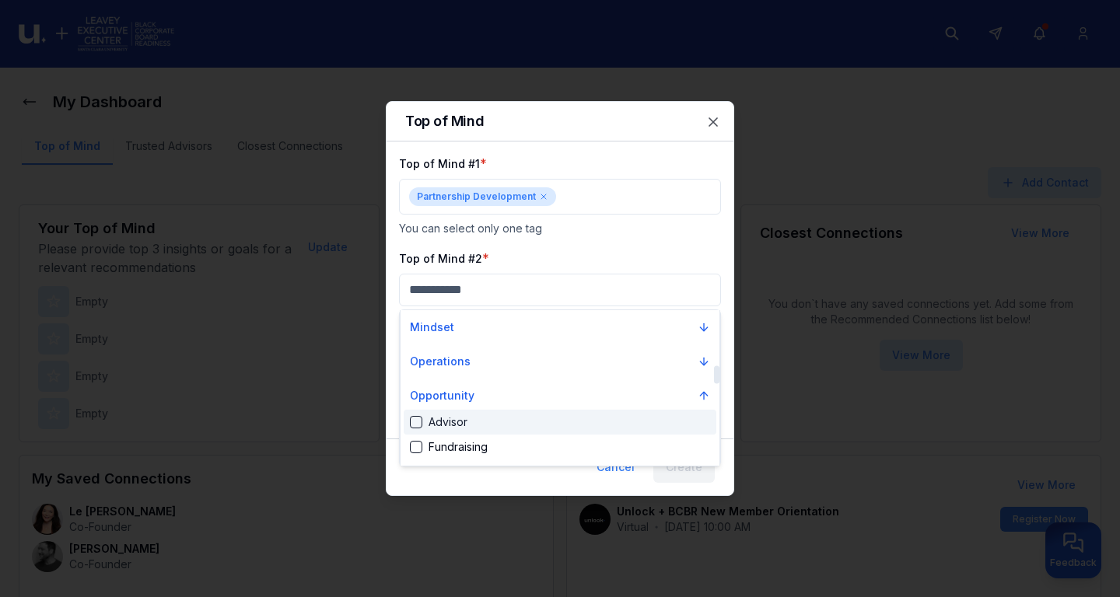
scroll to position [546, 0]
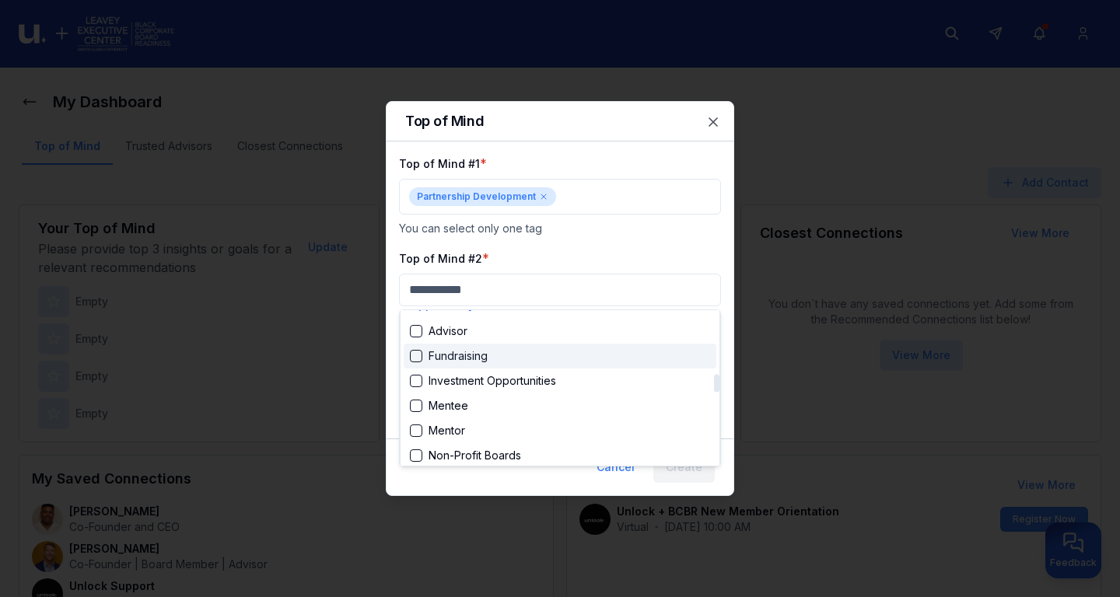
click at [420, 351] on div "Suggestions" at bounding box center [416, 356] width 12 height 12
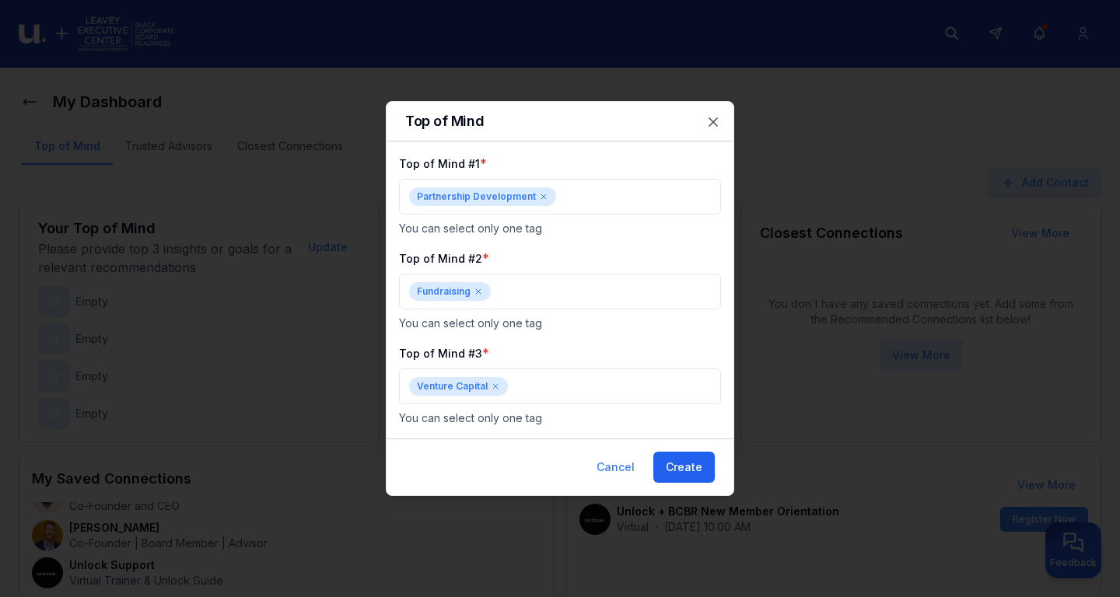
click at [678, 463] on button "Create" at bounding box center [683, 467] width 61 height 31
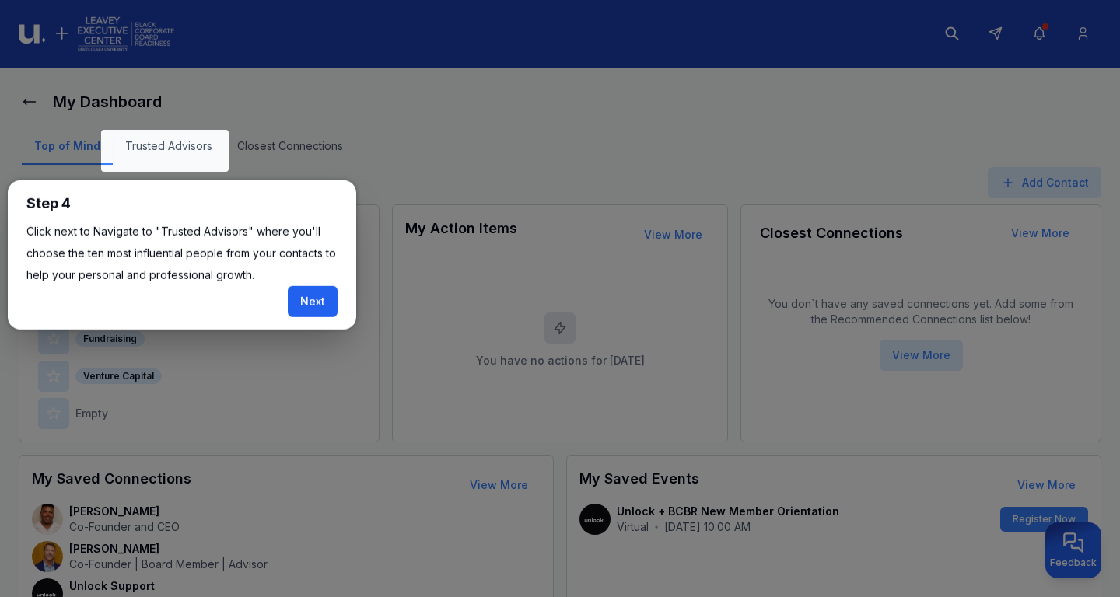
click at [321, 302] on button "Next" at bounding box center [313, 301] width 50 height 31
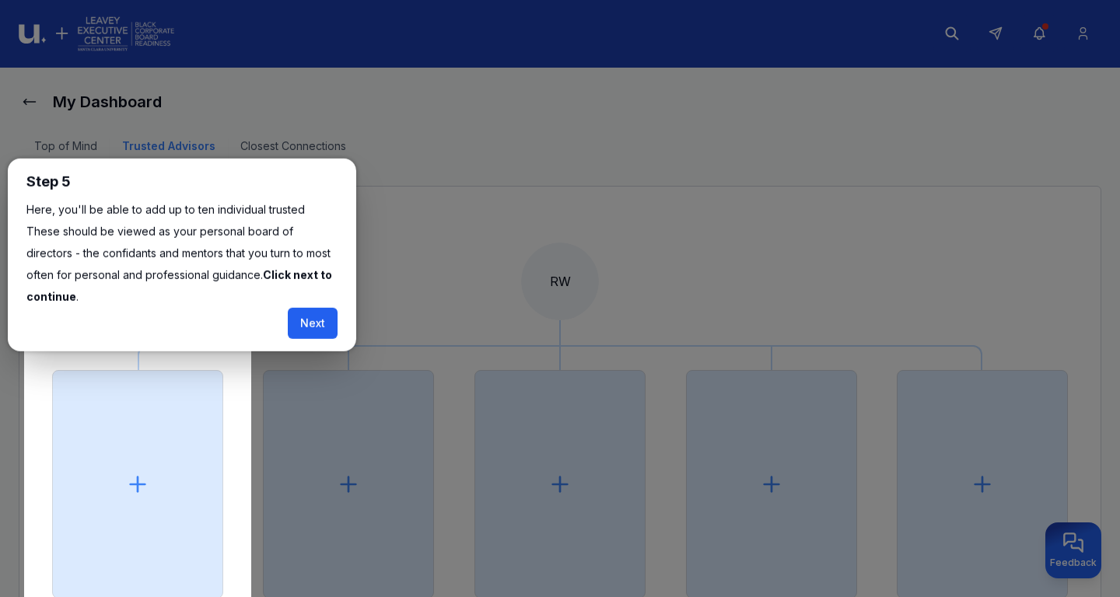
click at [319, 308] on button "Next" at bounding box center [313, 323] width 50 height 31
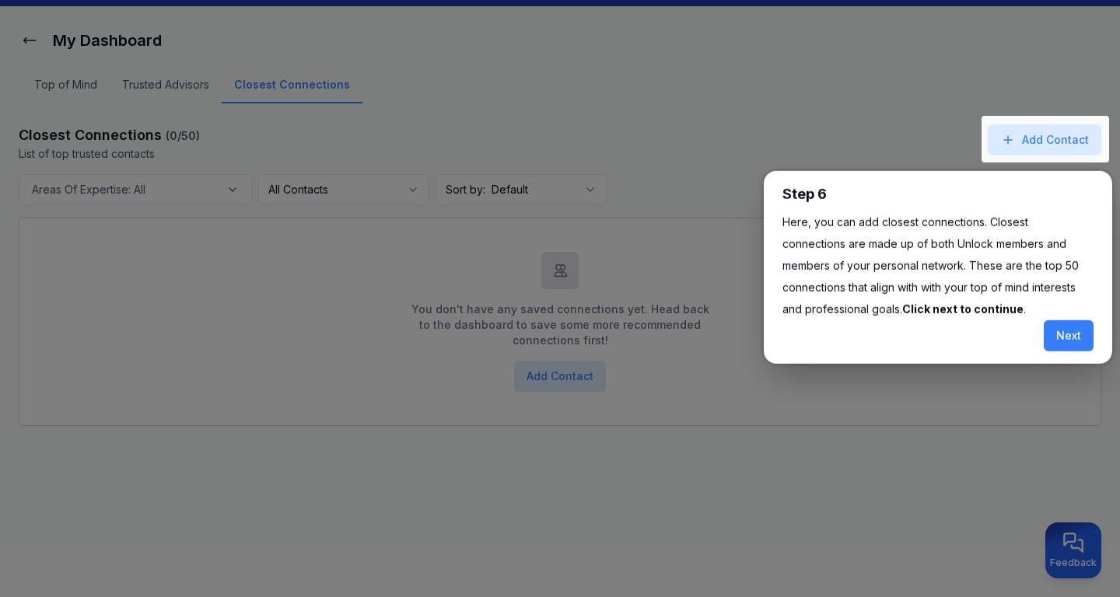
scroll to position [80, 0]
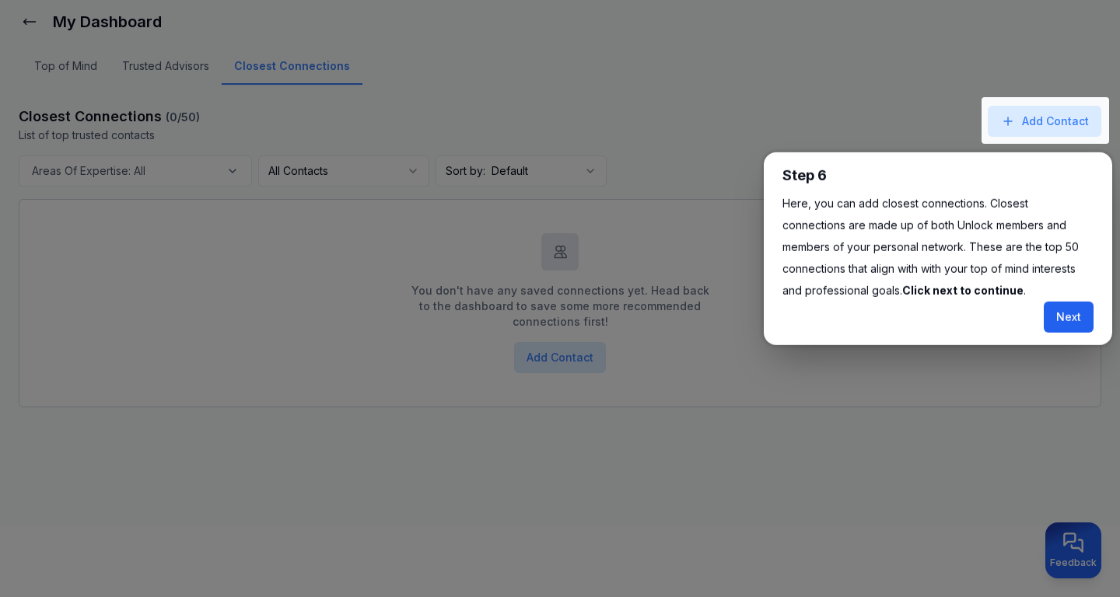
click at [1077, 310] on button "Next" at bounding box center [1069, 317] width 50 height 31
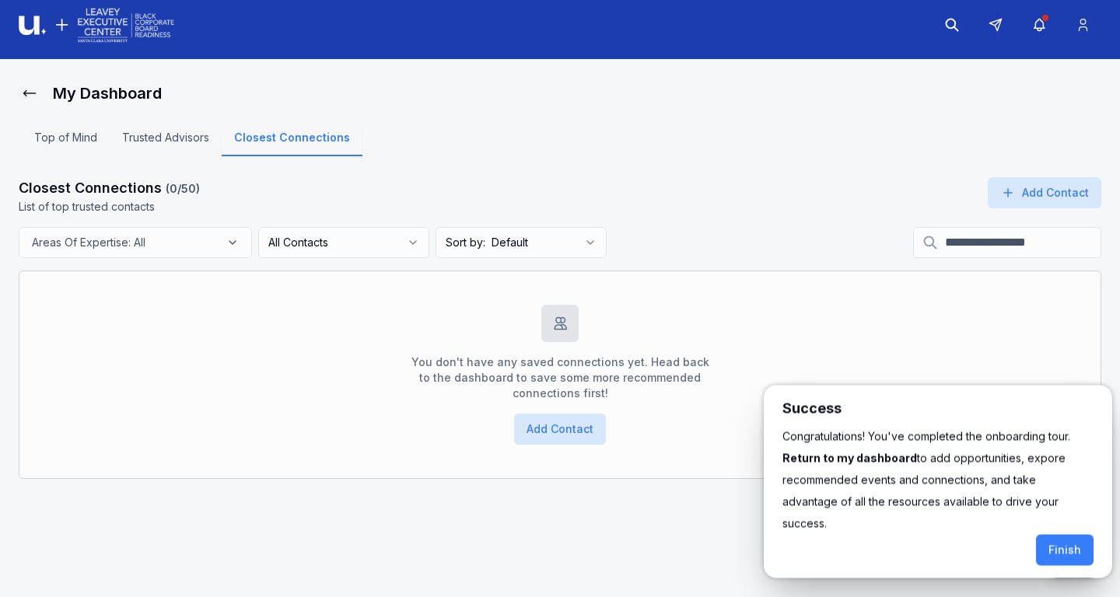
scroll to position [9, 0]
click at [1068, 535] on button "Finish" at bounding box center [1065, 550] width 58 height 31
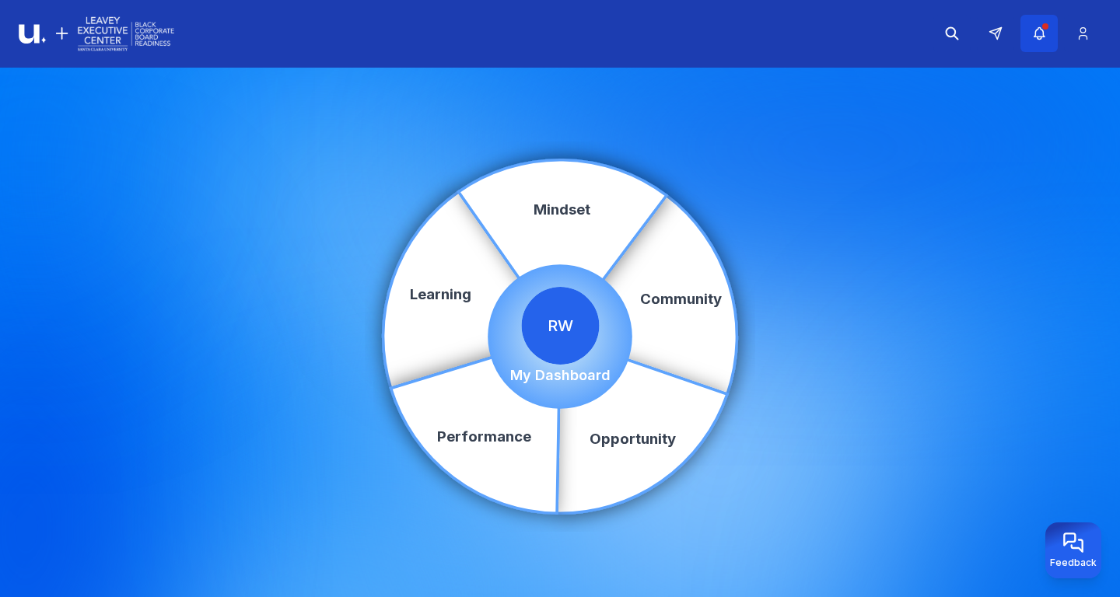
click at [1047, 31] on icon "button" at bounding box center [1039, 34] width 16 height 16
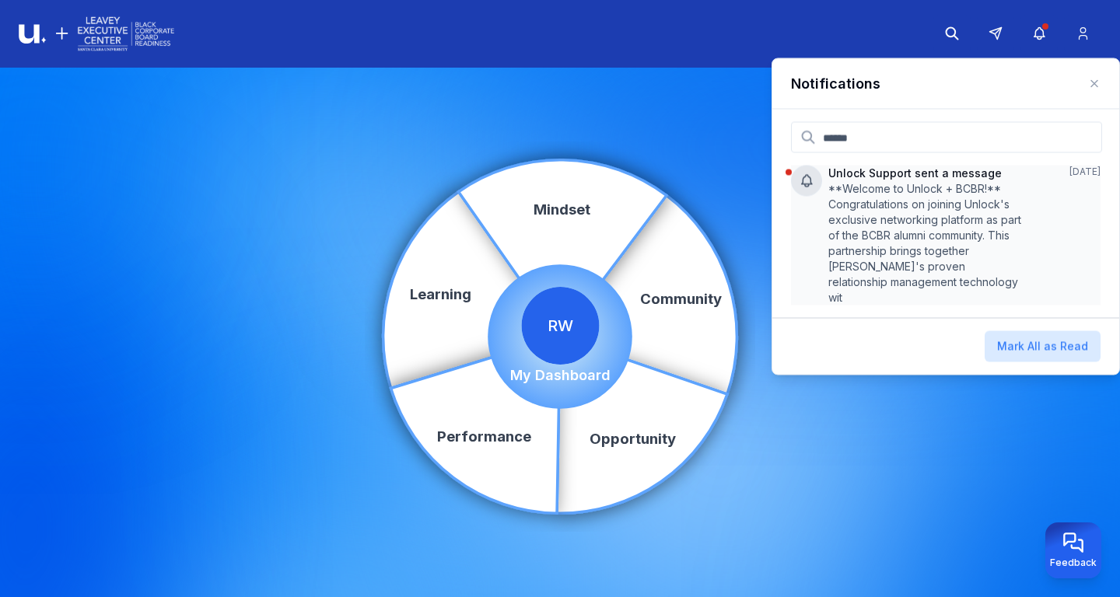
scroll to position [9, 0]
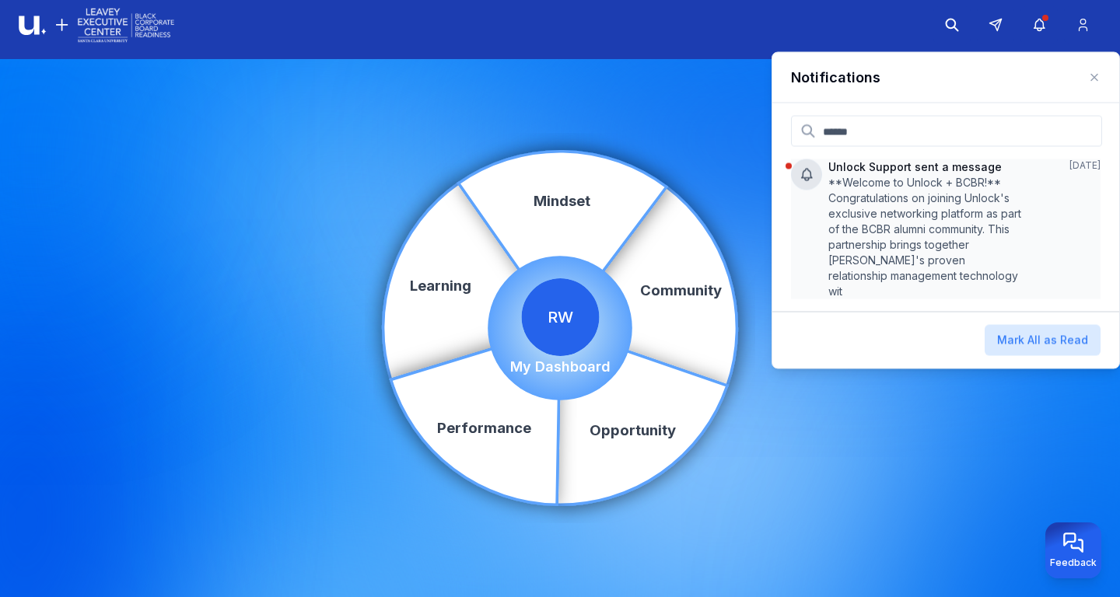
click at [991, 218] on p "**Welcome to Unlock + BCBR!** Congratulations on joining Unlock's exclusive net…" at bounding box center [925, 237] width 195 height 124
